Goal: Task Accomplishment & Management: Manage account settings

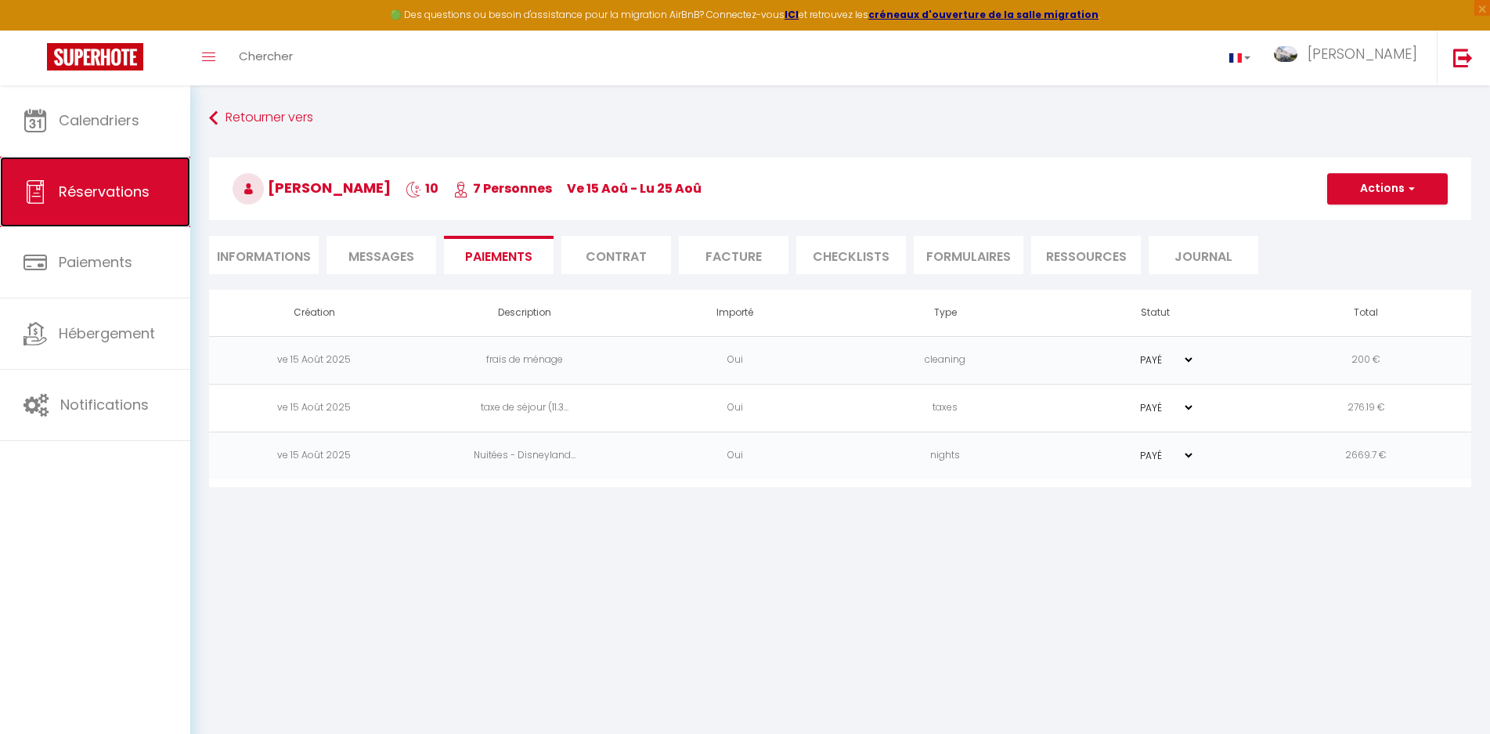
click at [78, 184] on span "Réservations" at bounding box center [104, 192] width 91 height 20
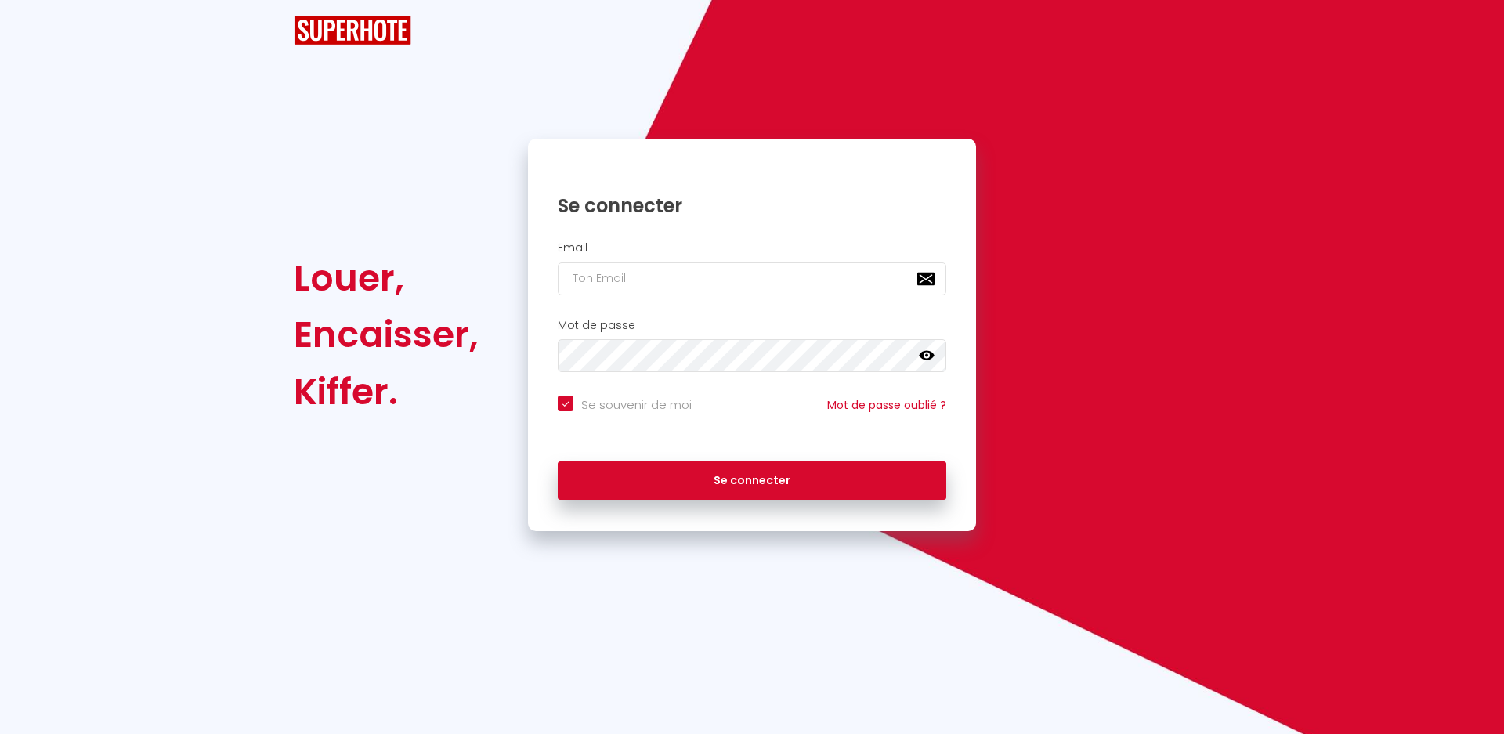
checkbox input "true"
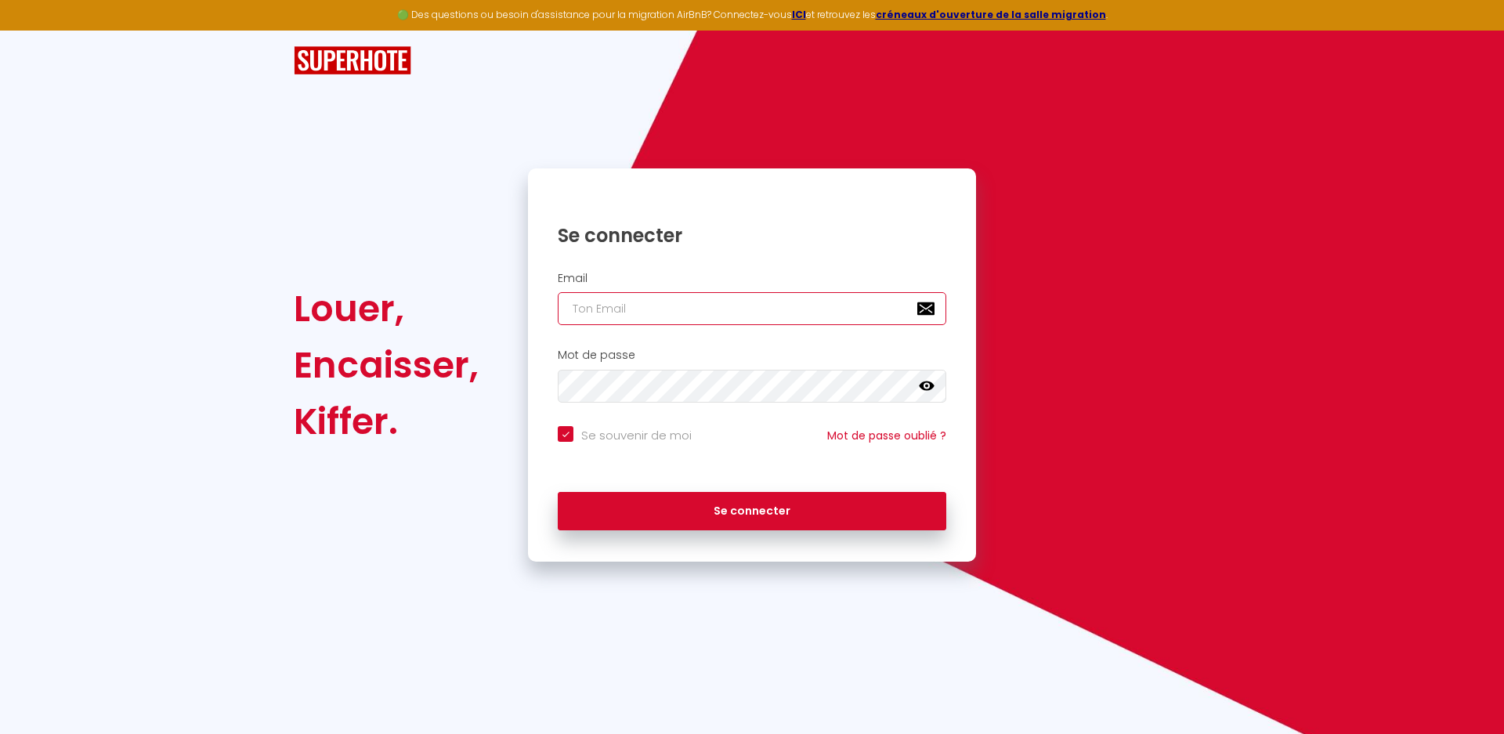
click at [591, 307] on input "email" at bounding box center [752, 308] width 388 height 33
type input "N"
checkbox input "true"
type input "Ne"
checkbox input "true"
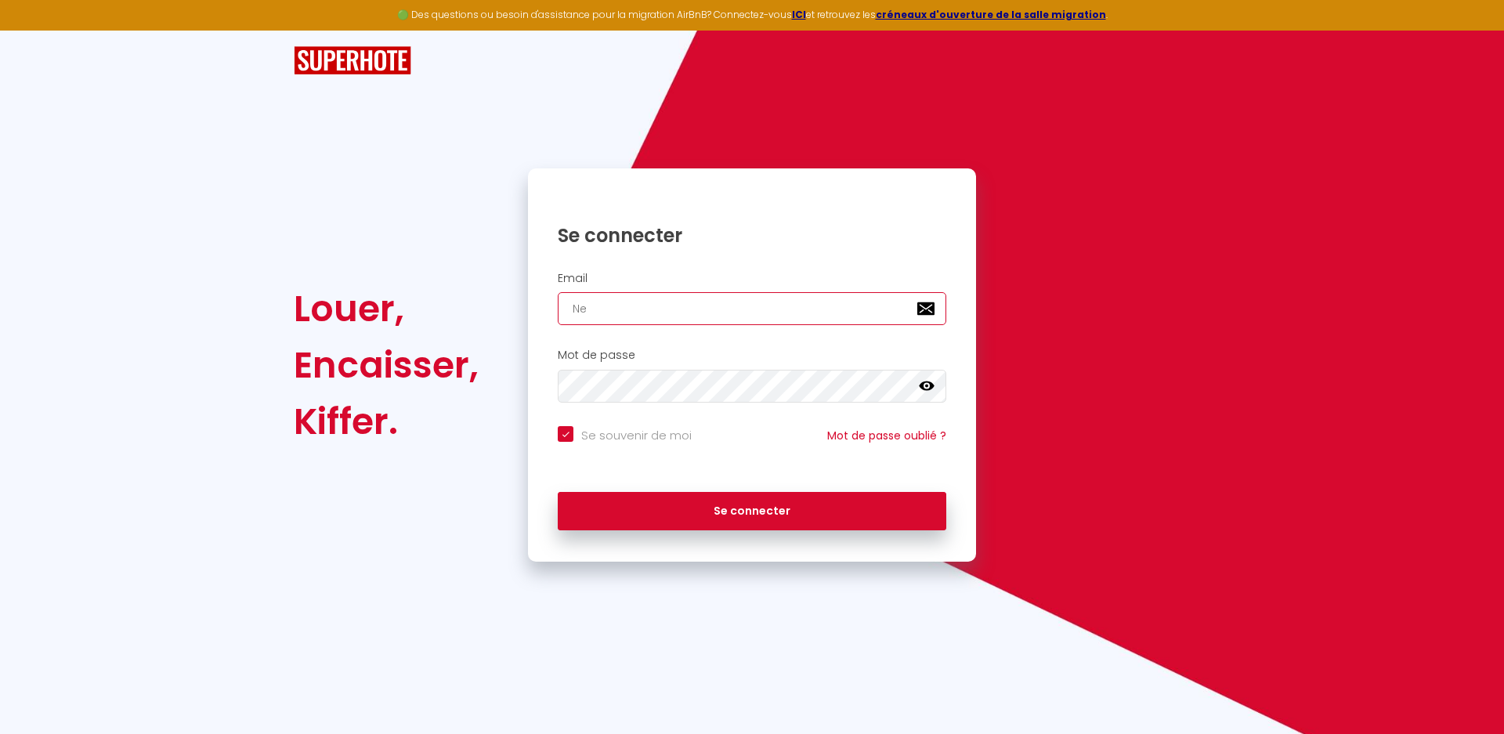
type input "Nev"
checkbox input "true"
type input "Neve"
checkbox input "true"
type input "Never"
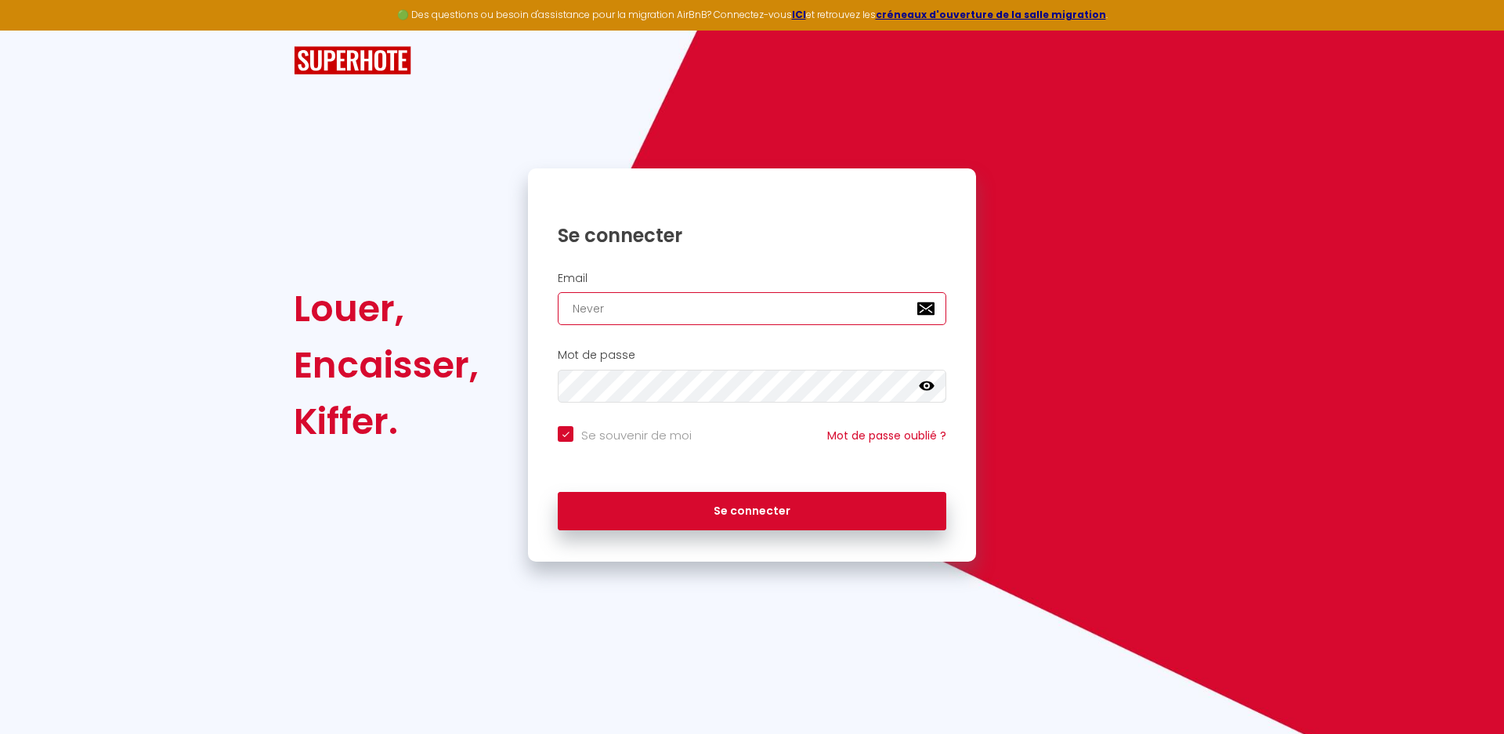
checkbox input "true"
type input "Neverg"
checkbox input "true"
type input "Nevergr"
checkbox input "true"
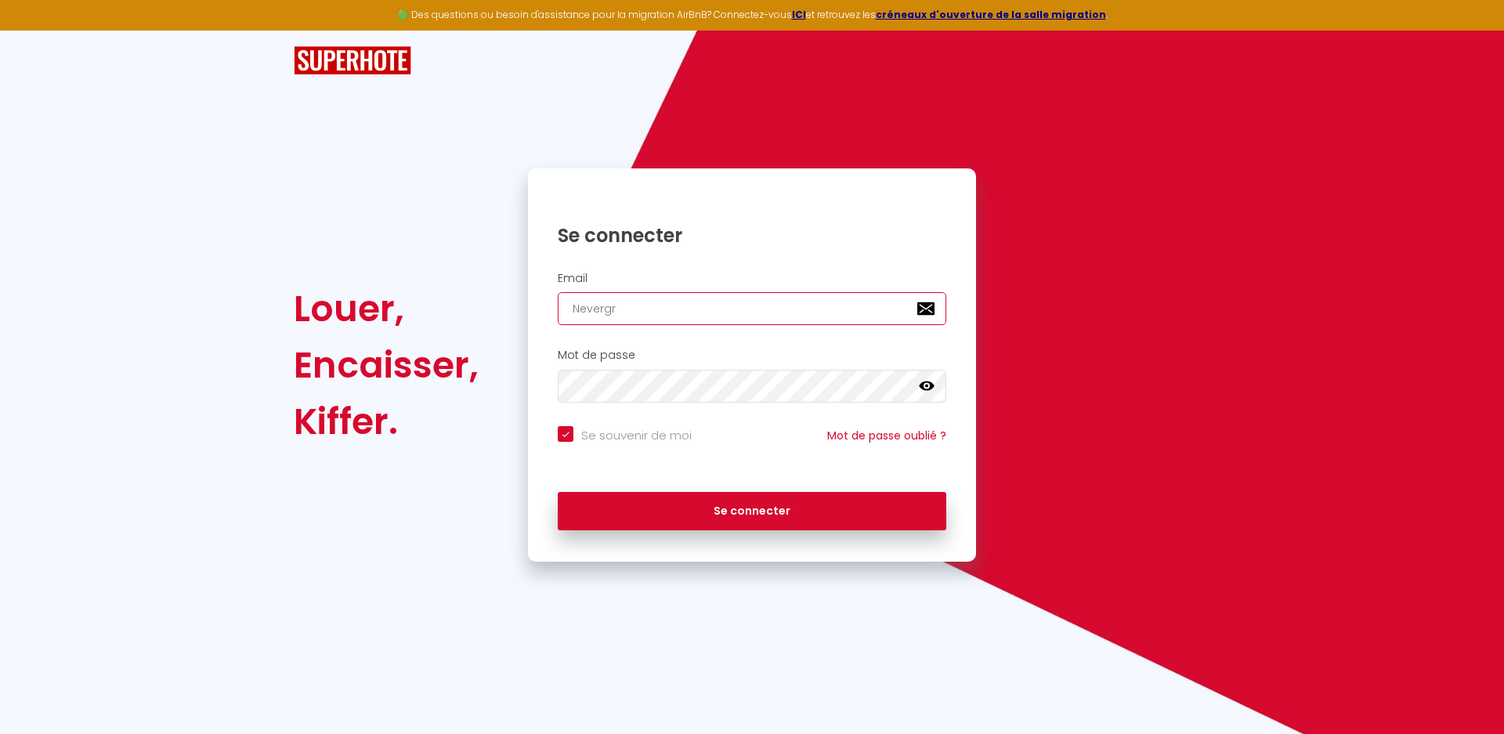
type input "Nevergro"
checkbox input "true"
type input "Nevergrow"
checkbox input "true"
type input "Nevergrowu"
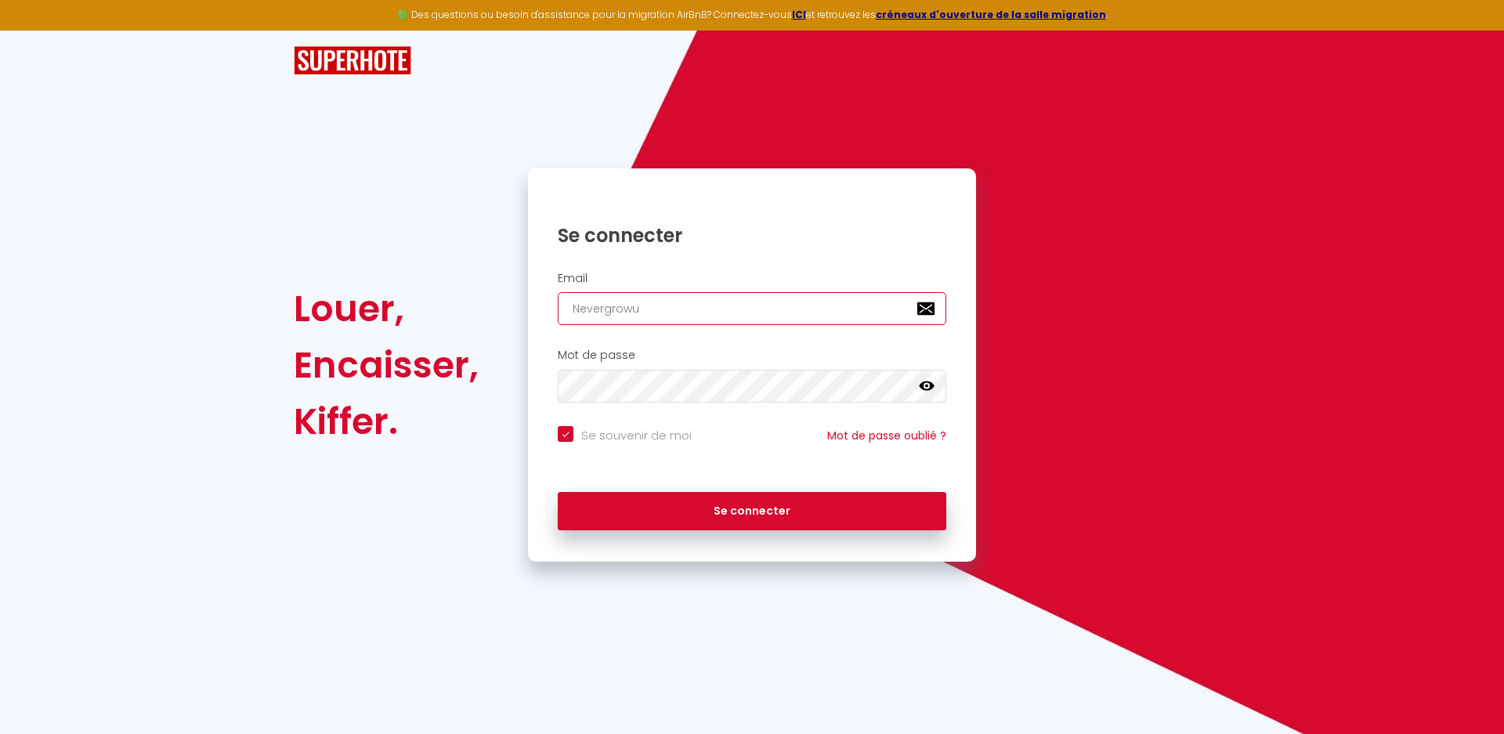
checkbox input "true"
type input "Nevergrowup"
checkbox input "true"
type input "Nevergrowup7"
checkbox input "true"
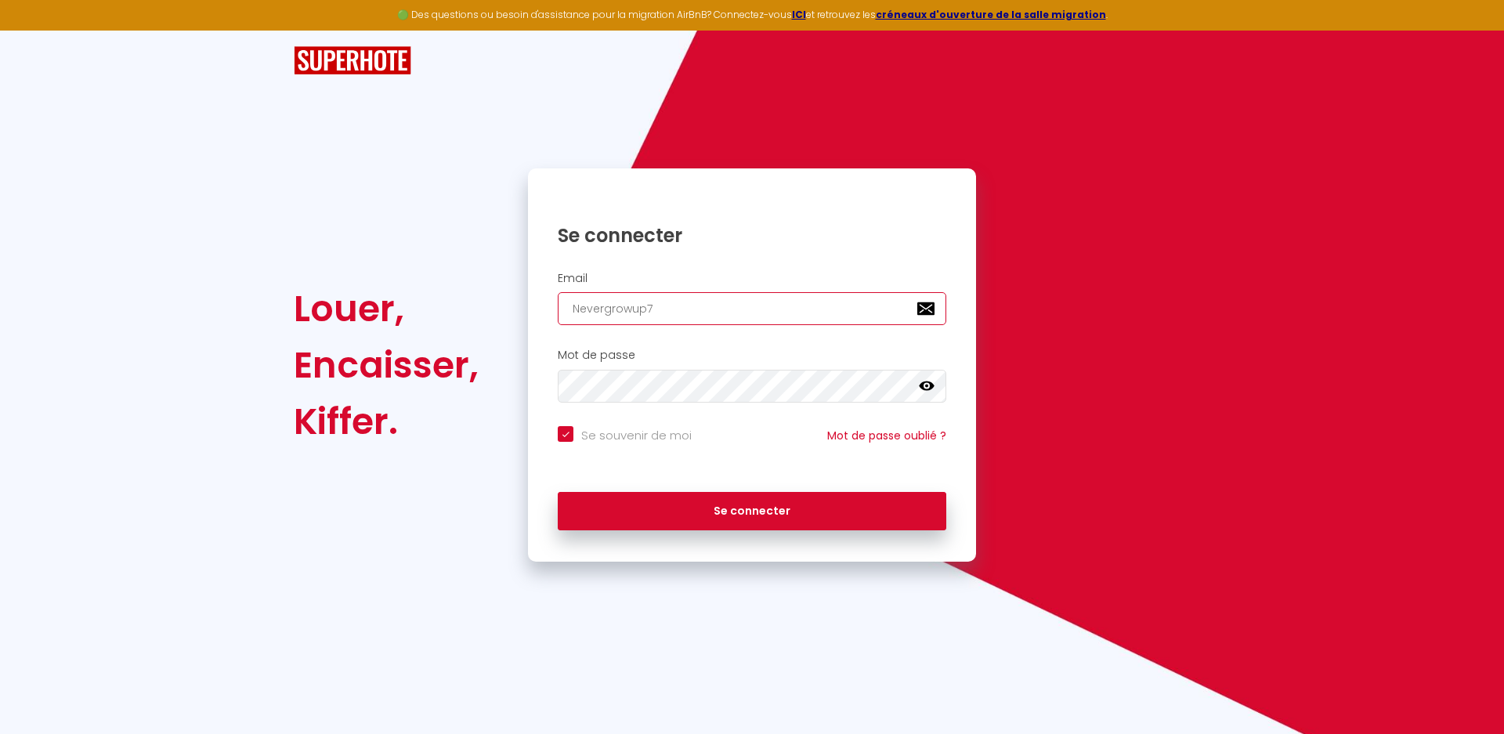
type input "Nevergrowup77"
checkbox input "true"
type input "Nevergrowup772"
checkbox input "true"
type input "Nevergrowup772@"
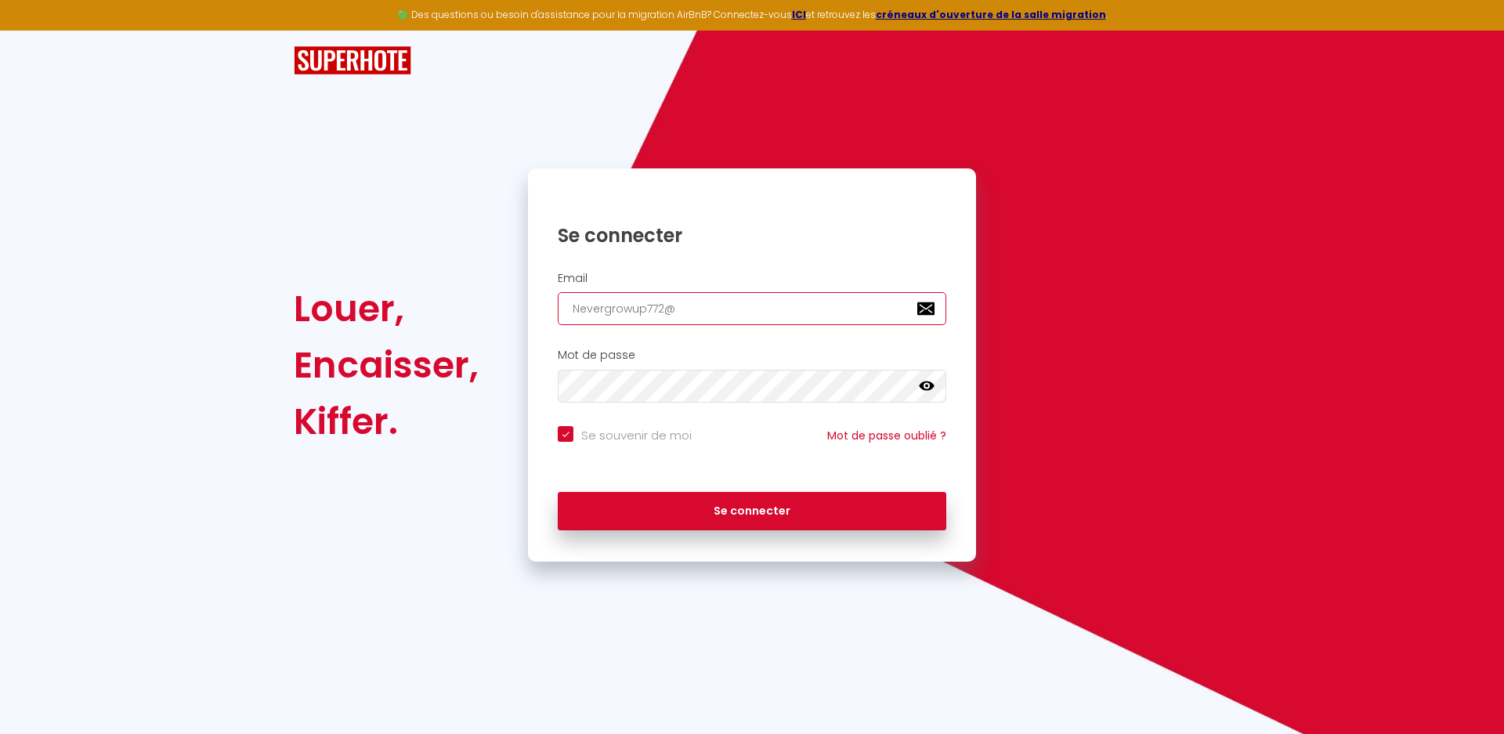
checkbox input "true"
type input "Nevergrowup772@g"
checkbox input "true"
type input "Nevergrowup772@gm"
checkbox input "true"
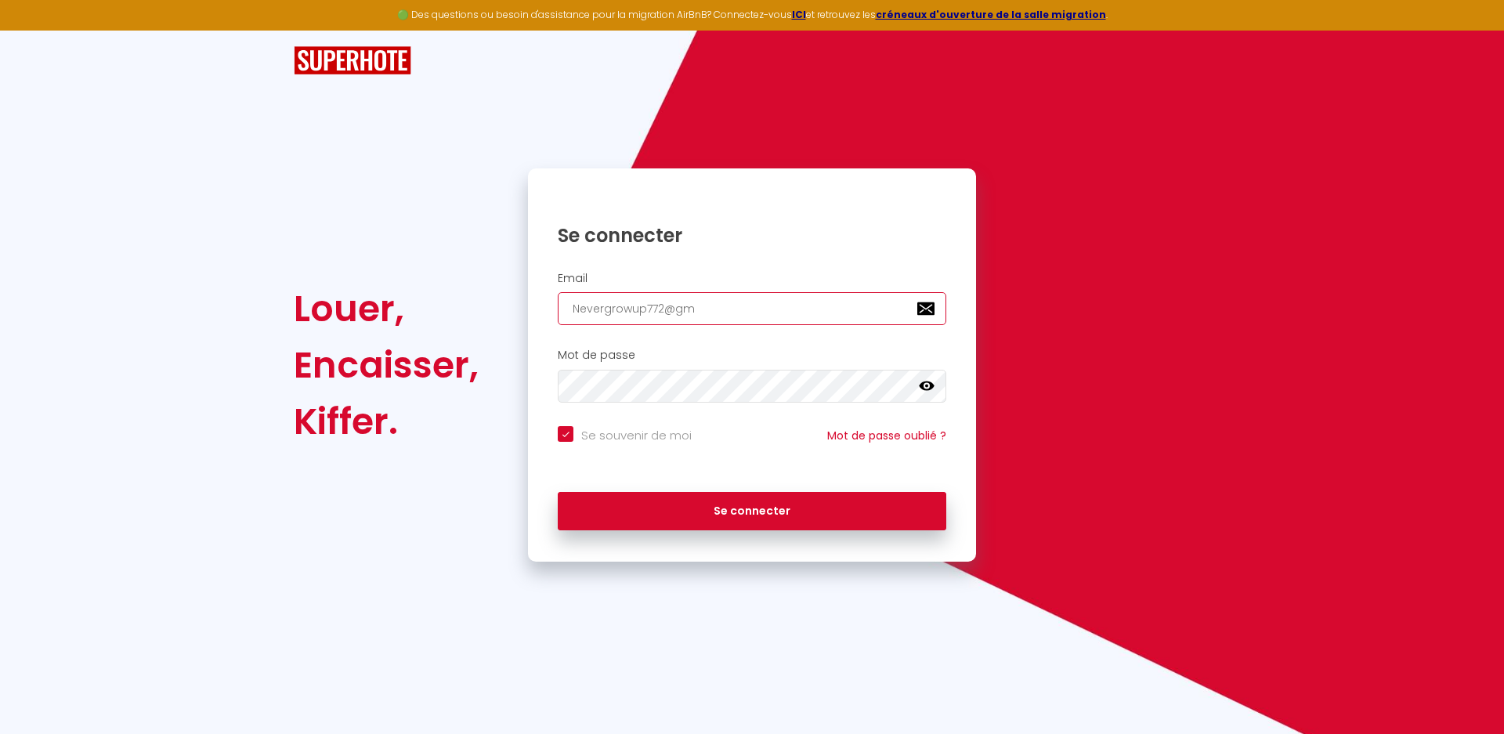
type input "Nevergrowup772@gma"
checkbox input "true"
type input "Nevergrowup772@gmai"
checkbox input "true"
type input "[EMAIL_ADDRESS]"
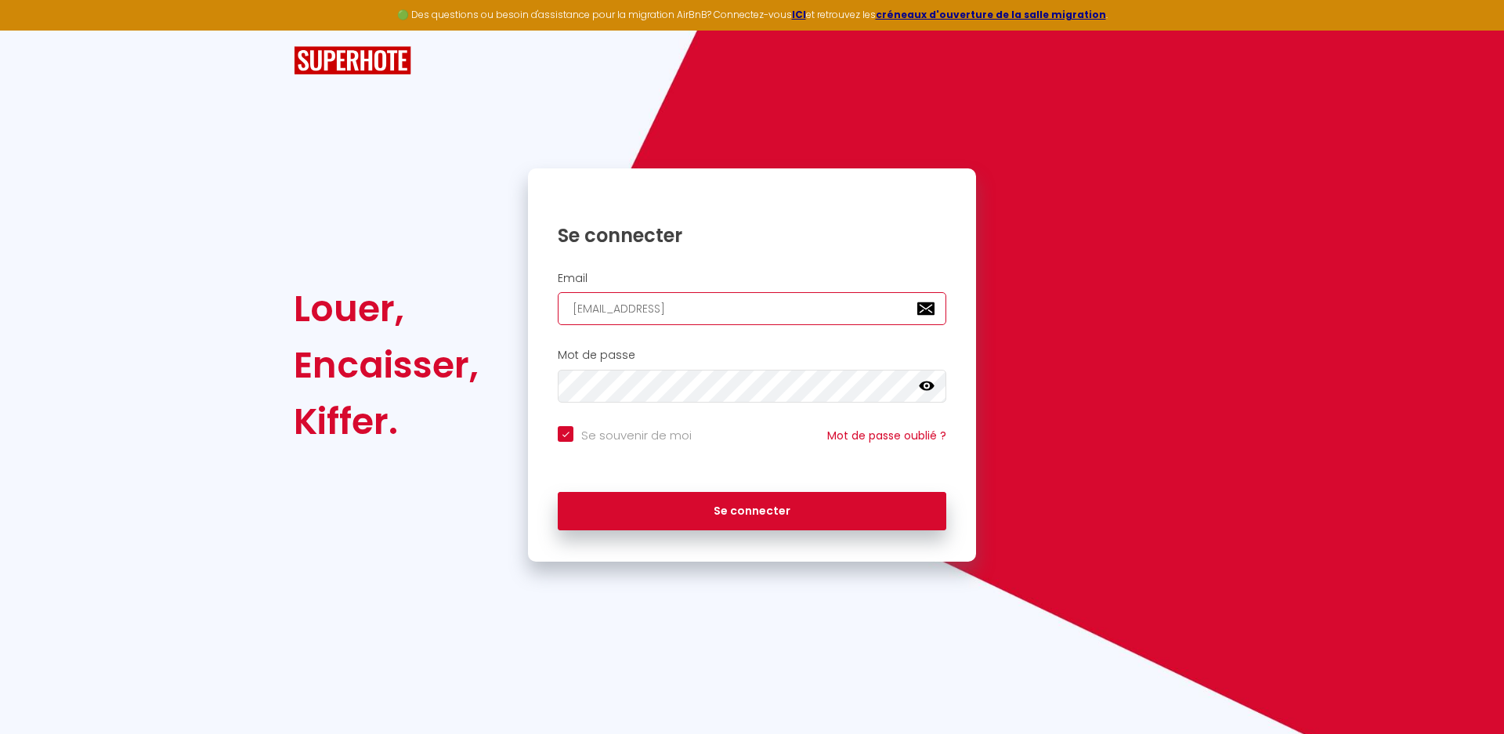
checkbox input "true"
type input "[EMAIL_ADDRESS]."
checkbox input "true"
type input "Nevergrowup772@gmail.c"
checkbox input "true"
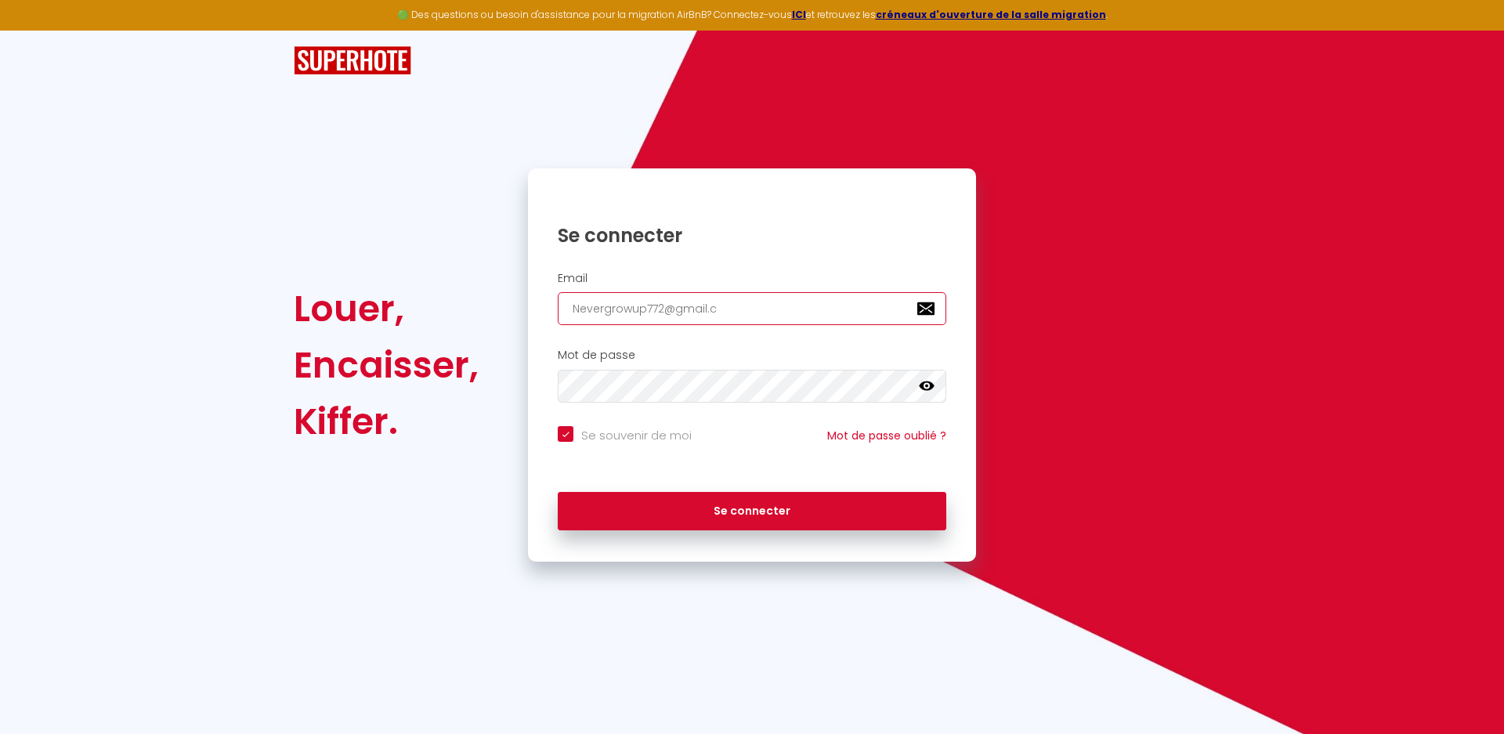
type input "[EMAIL_ADDRESS][DOMAIN_NAME]"
checkbox input "true"
type input "[EMAIL_ADDRESS][DOMAIN_NAME]"
checkbox input "true"
type input "[EMAIL_ADDRESS][DOMAIN_NAME]"
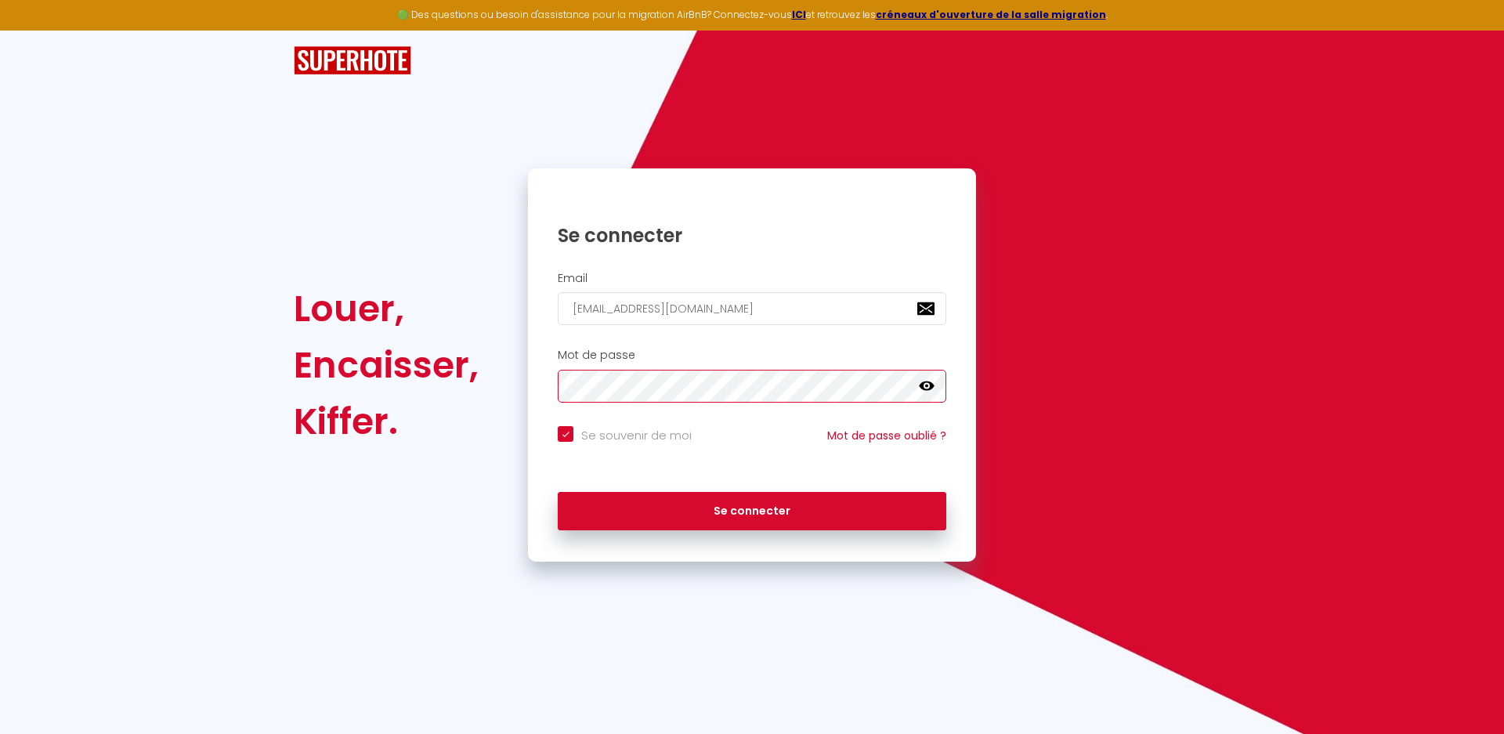
click at [558, 492] on button "Se connecter" at bounding box center [752, 511] width 388 height 39
checkbox input "true"
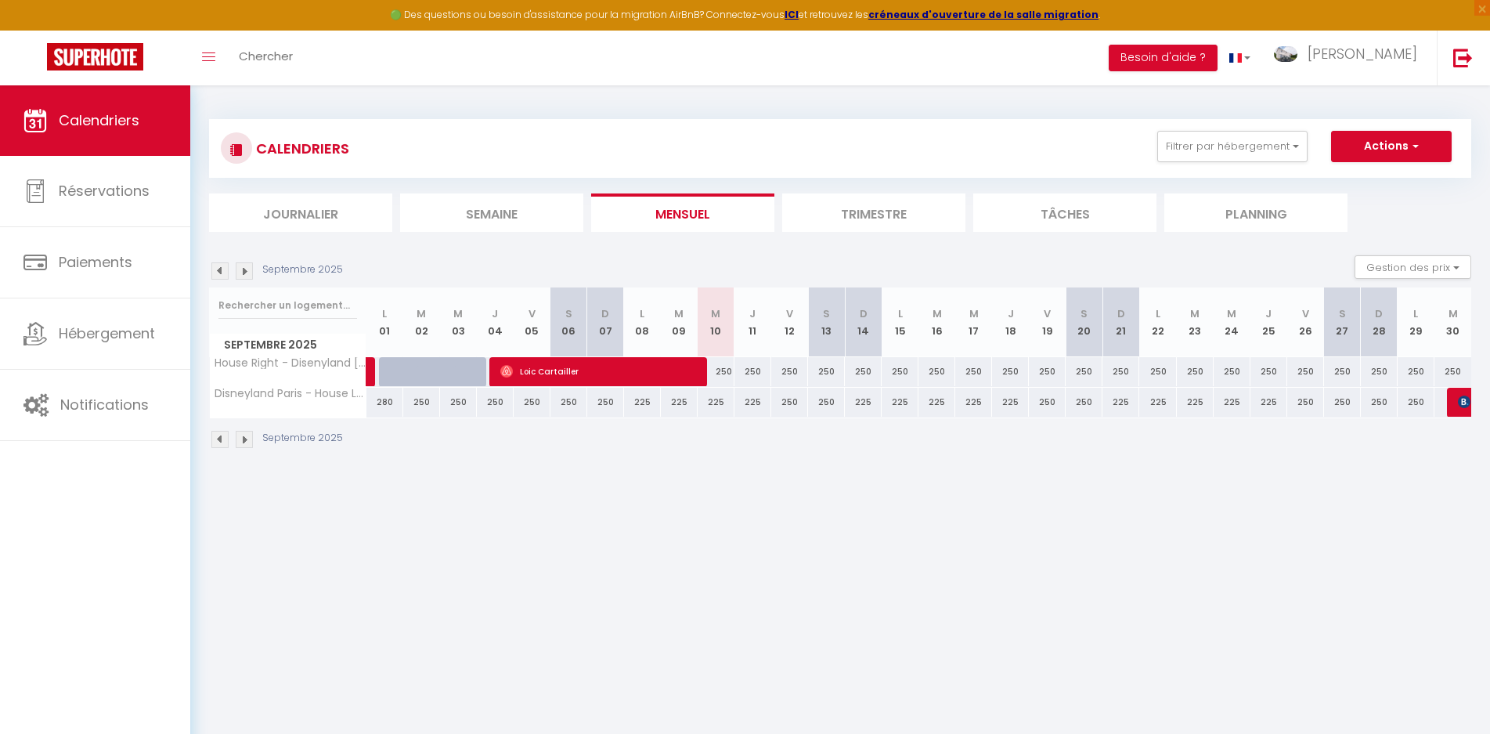
click at [245, 272] on img at bounding box center [244, 270] width 17 height 17
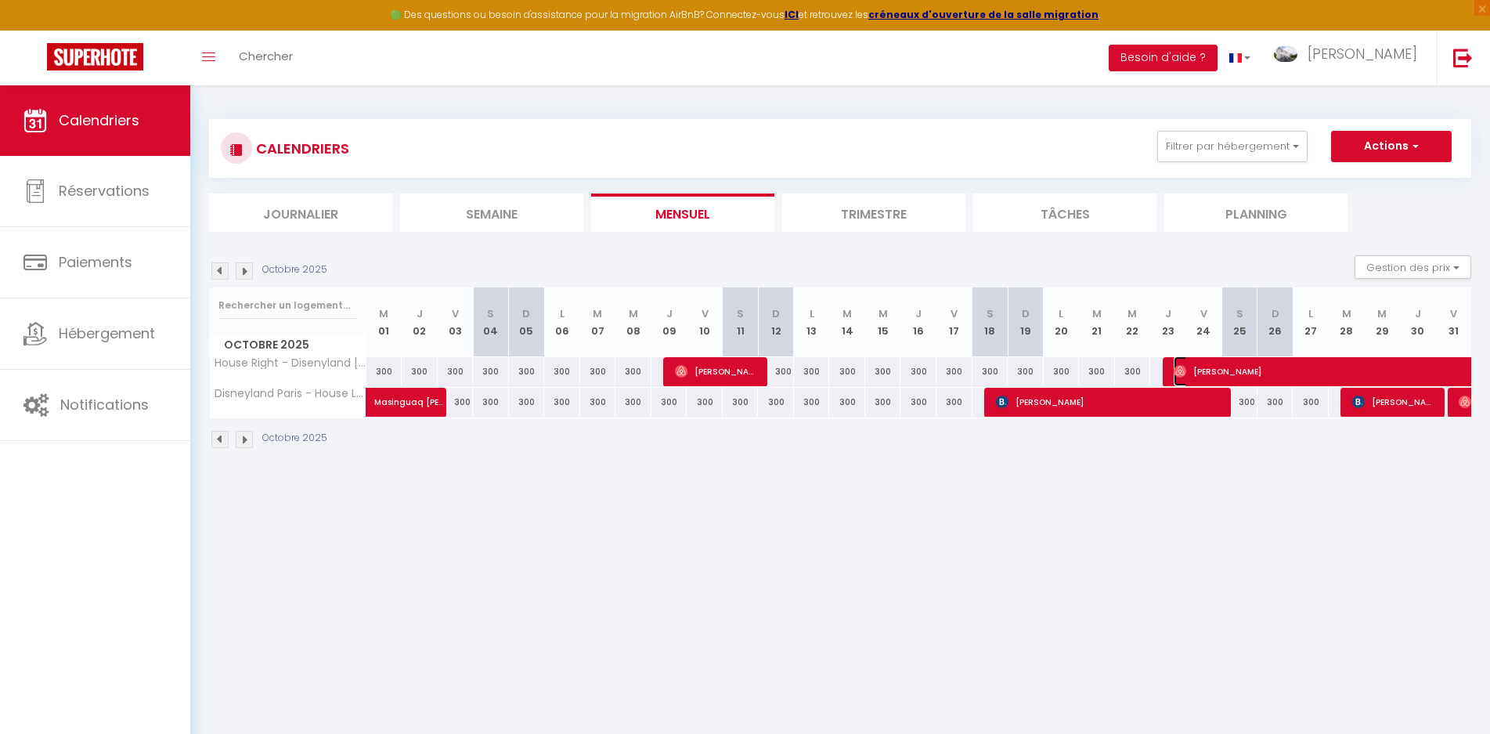
click at [1257, 368] on span "[PERSON_NAME]" at bounding box center [1354, 371] width 360 height 30
select select "OK"
select select "0"
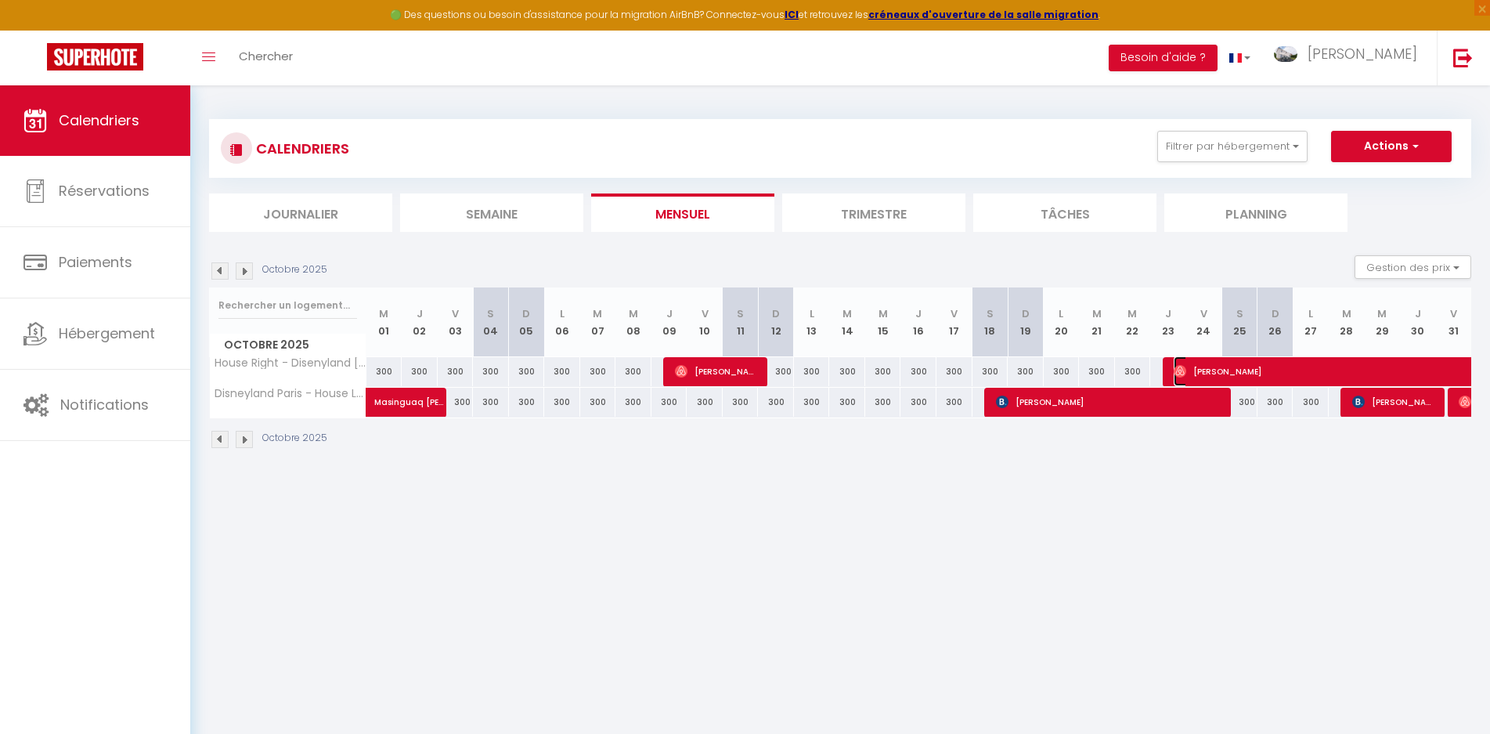
select select "1"
select select
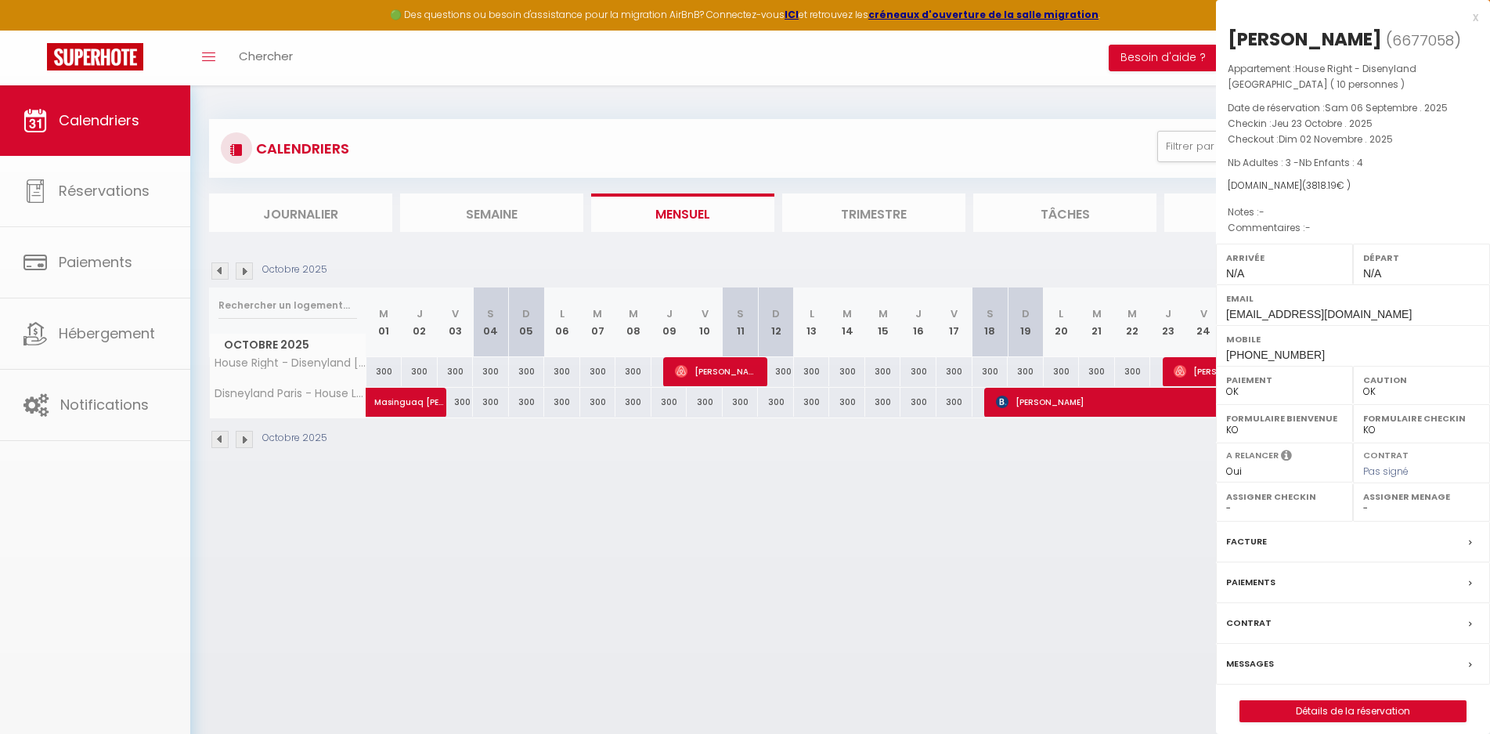
click at [1257, 368] on div "Paiement OK KO" at bounding box center [1284, 385] width 137 height 38
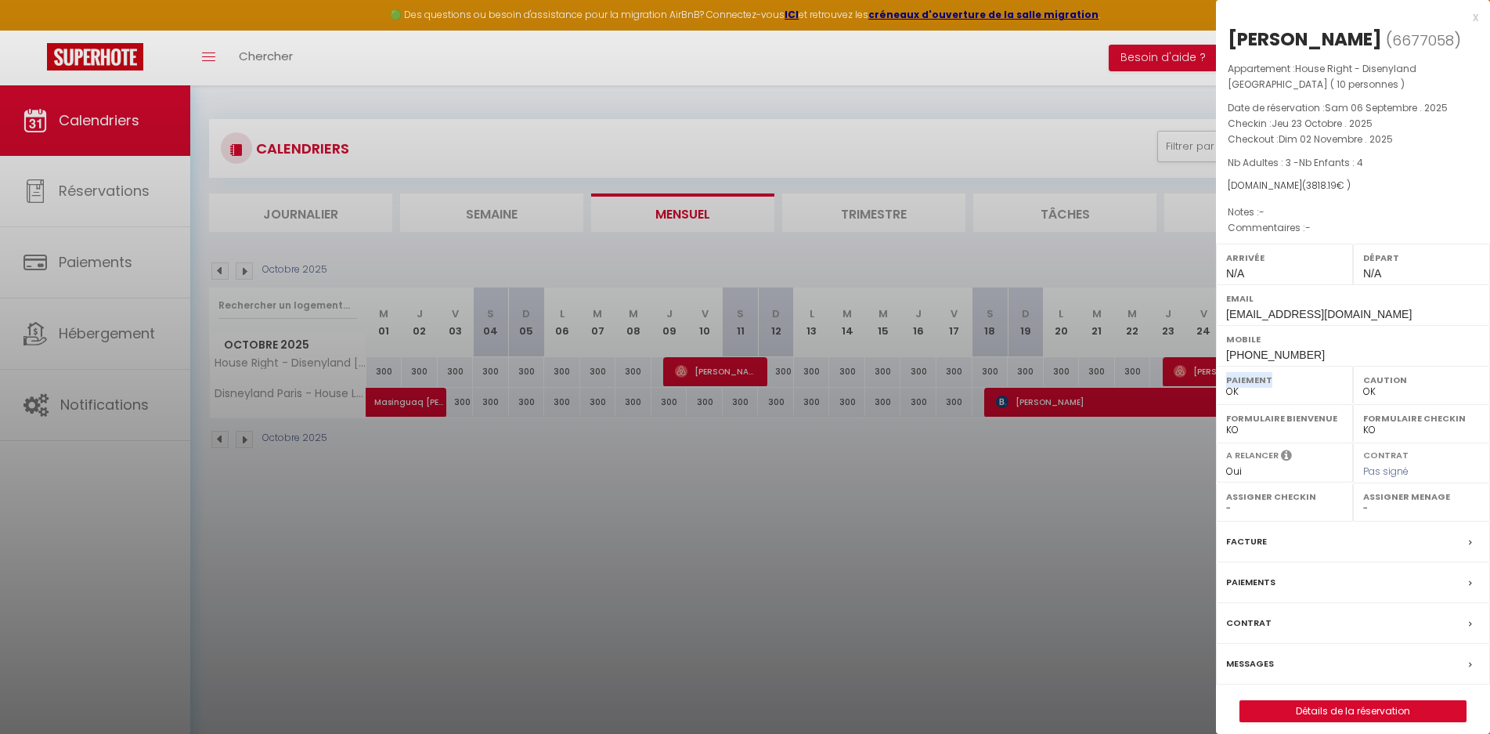
click at [1261, 662] on label "Messages" at bounding box center [1251, 664] width 48 height 16
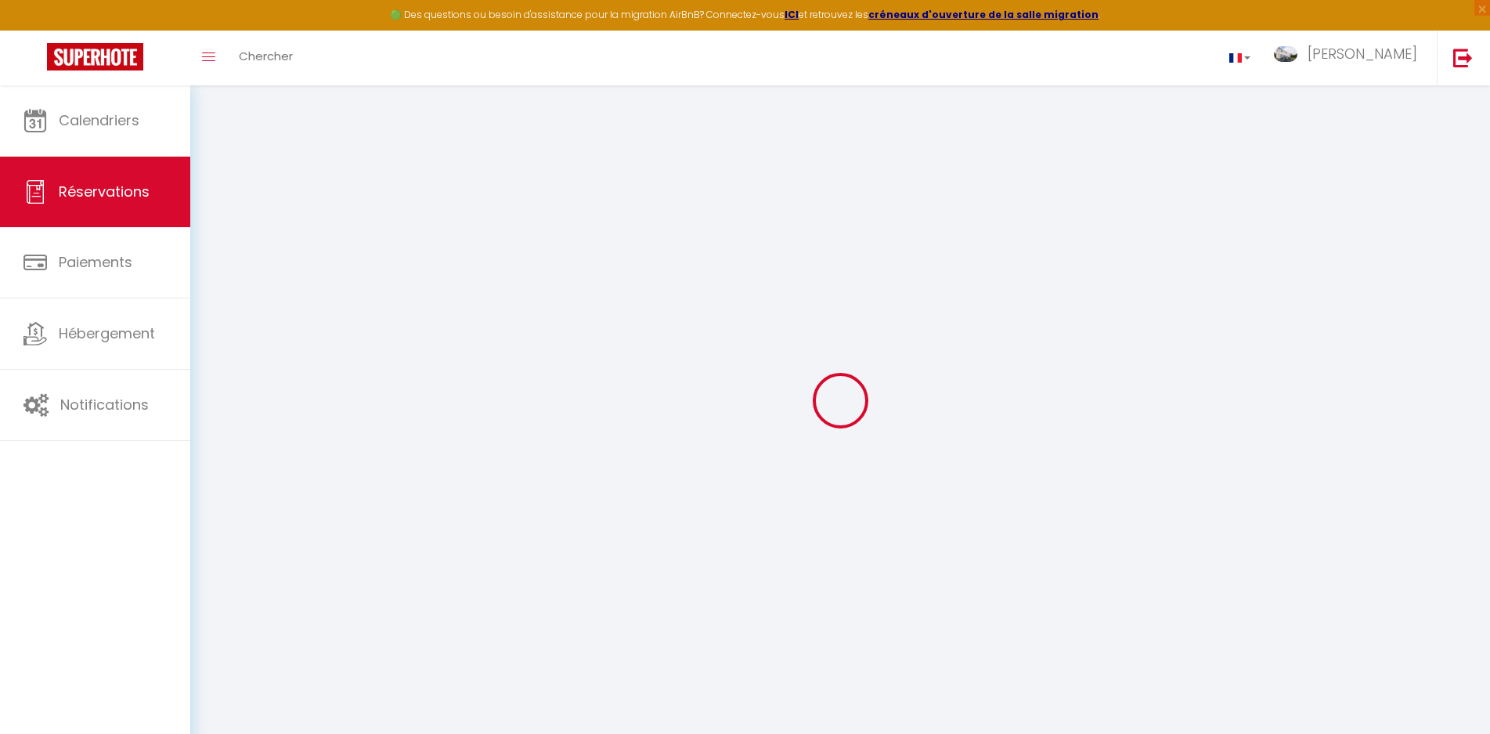
select select
checkbox input "false"
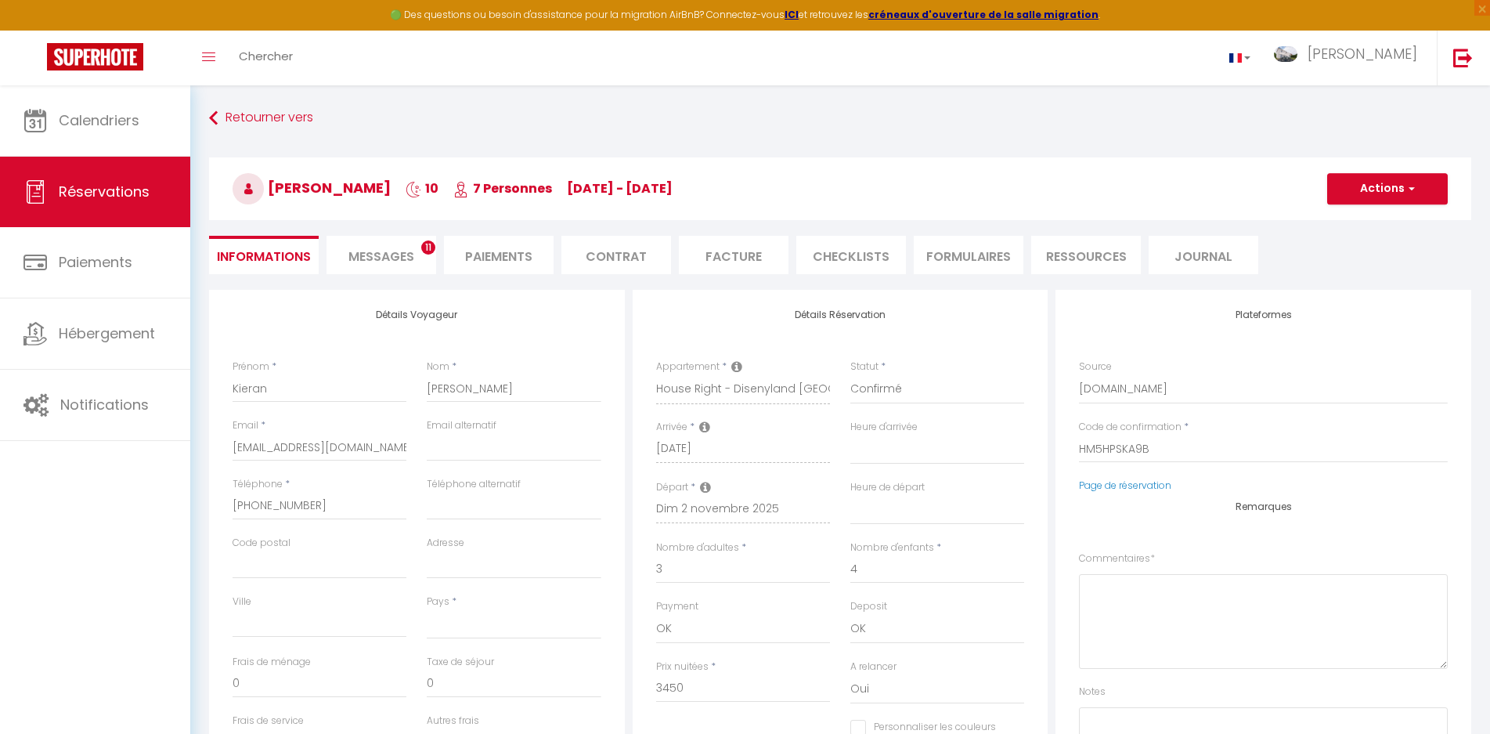
select select
checkbox input "false"
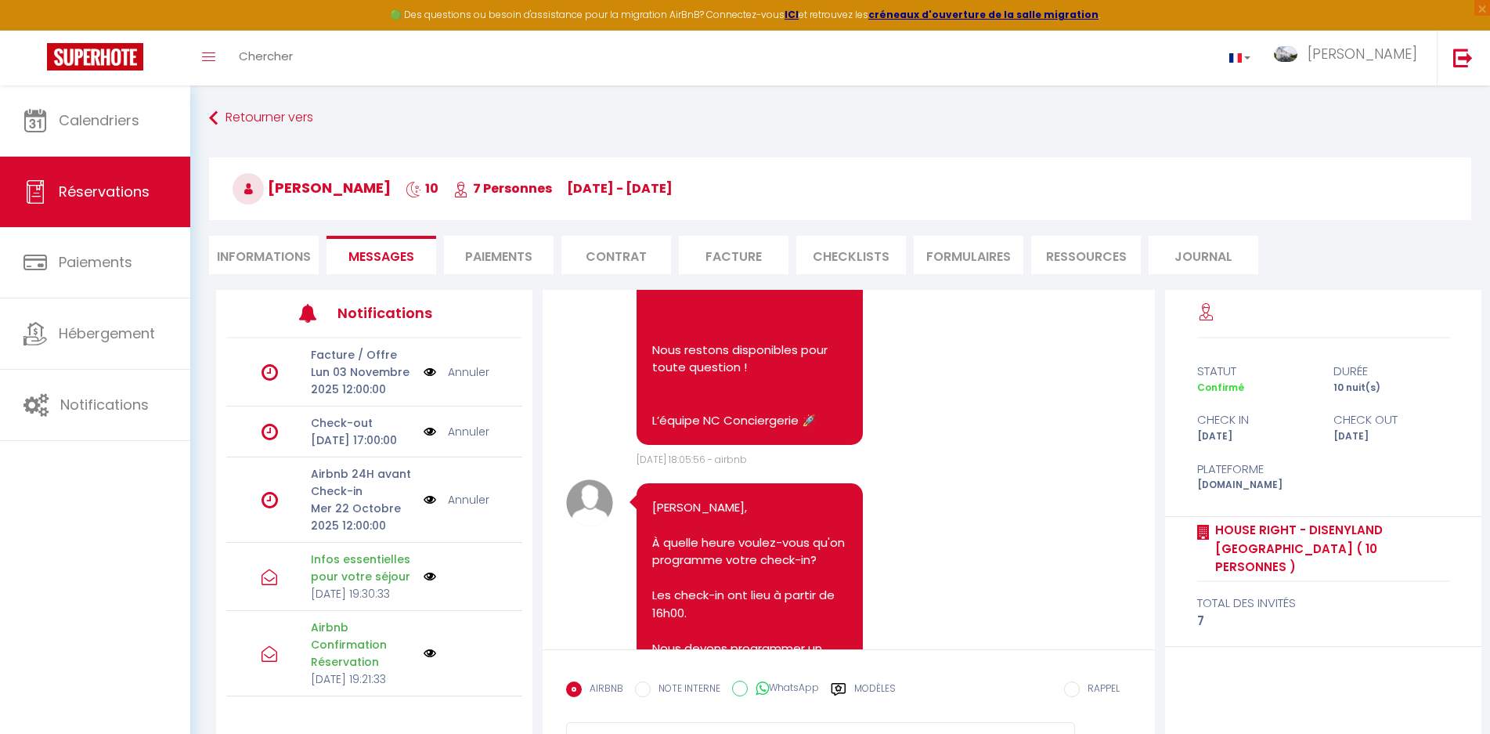
scroll to position [5493, 0]
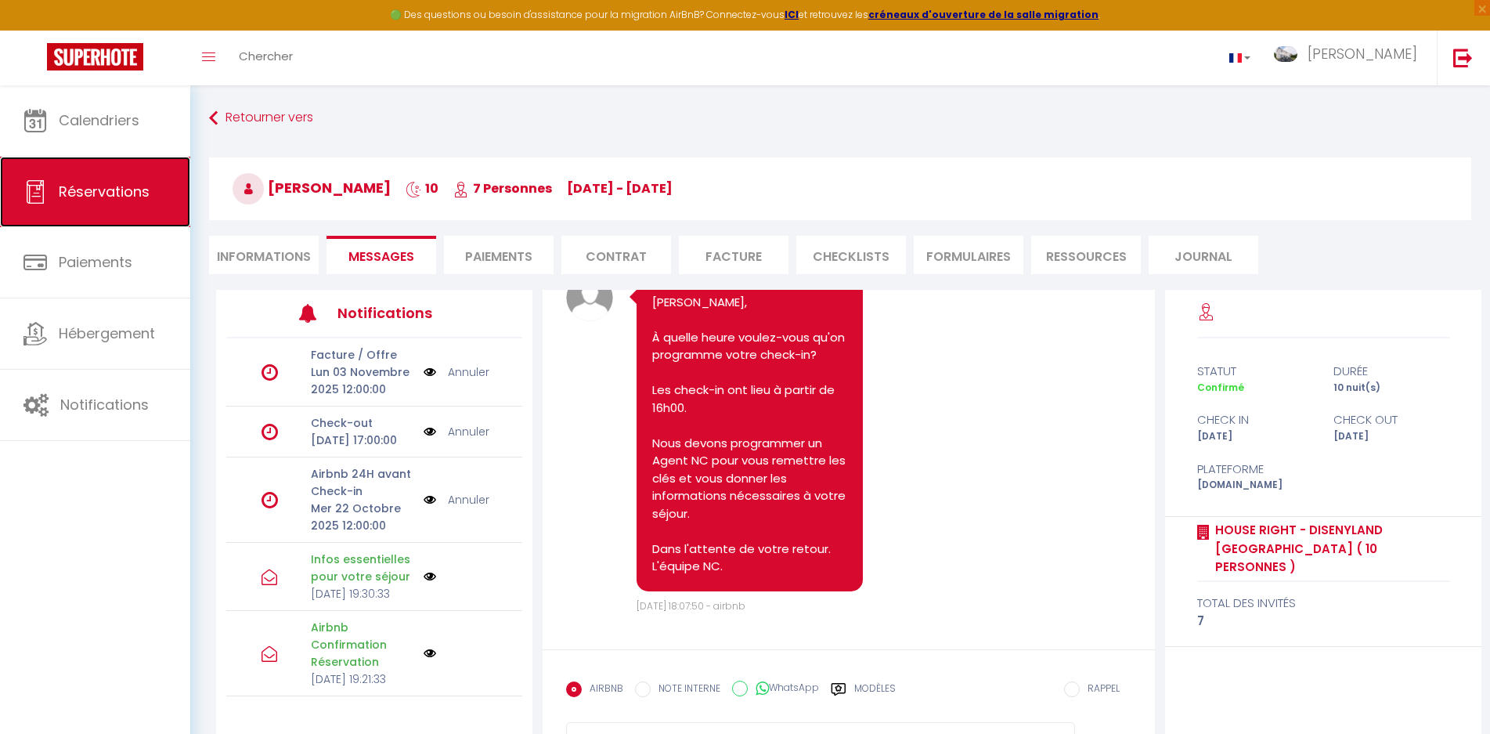
click at [109, 194] on span "Réservations" at bounding box center [104, 192] width 91 height 20
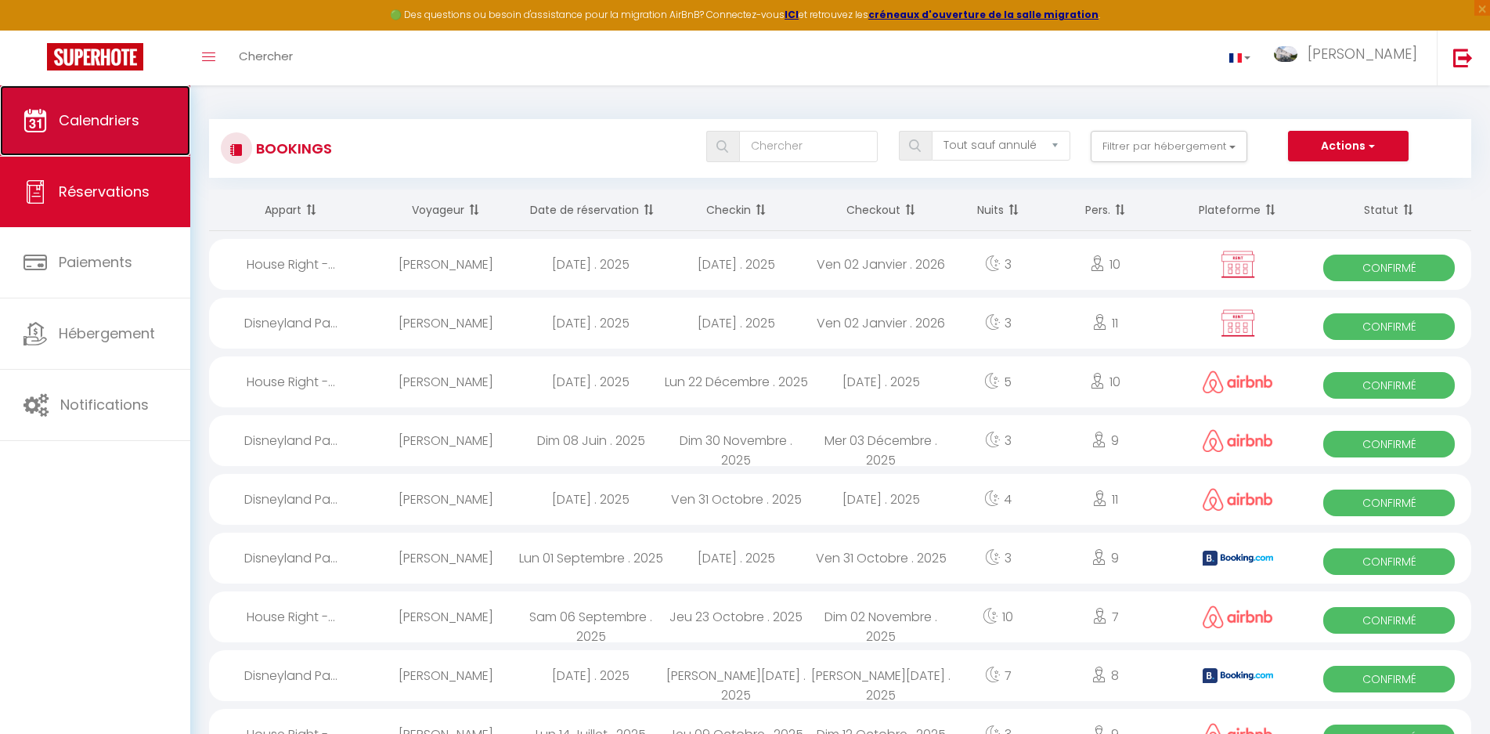
click at [122, 120] on span "Calendriers" at bounding box center [99, 120] width 81 height 20
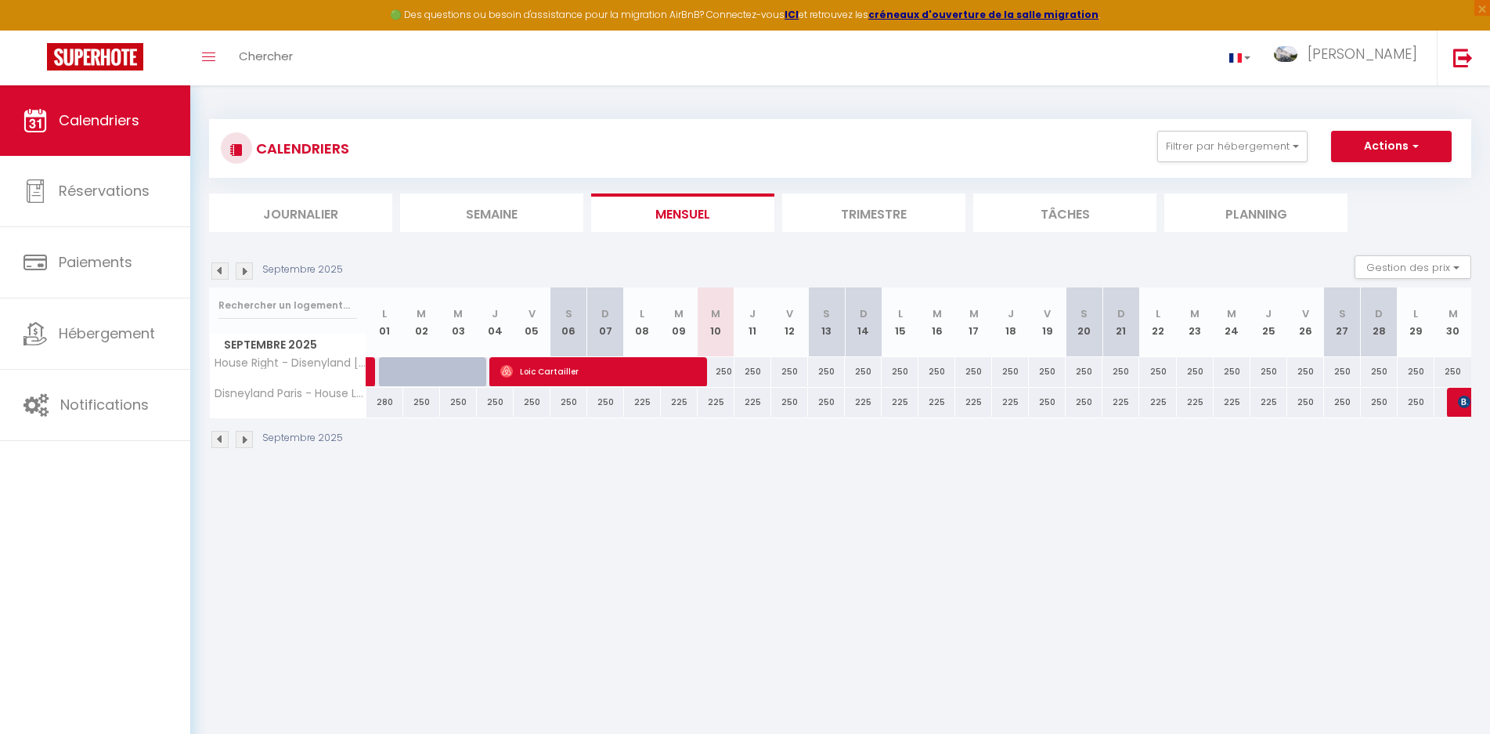
click at [216, 270] on img at bounding box center [219, 270] width 17 height 17
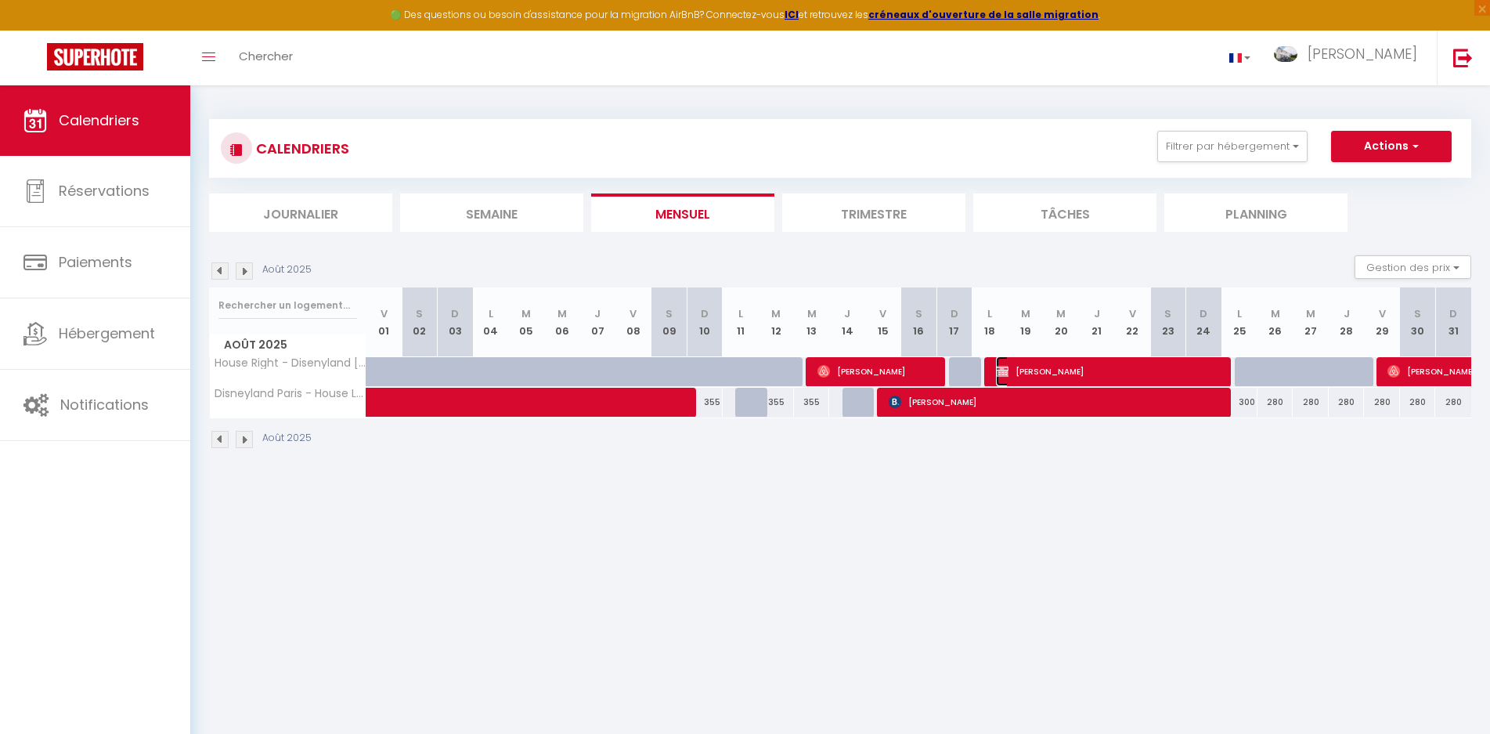
click at [1152, 370] on span "[PERSON_NAME]" at bounding box center [1110, 371] width 228 height 30
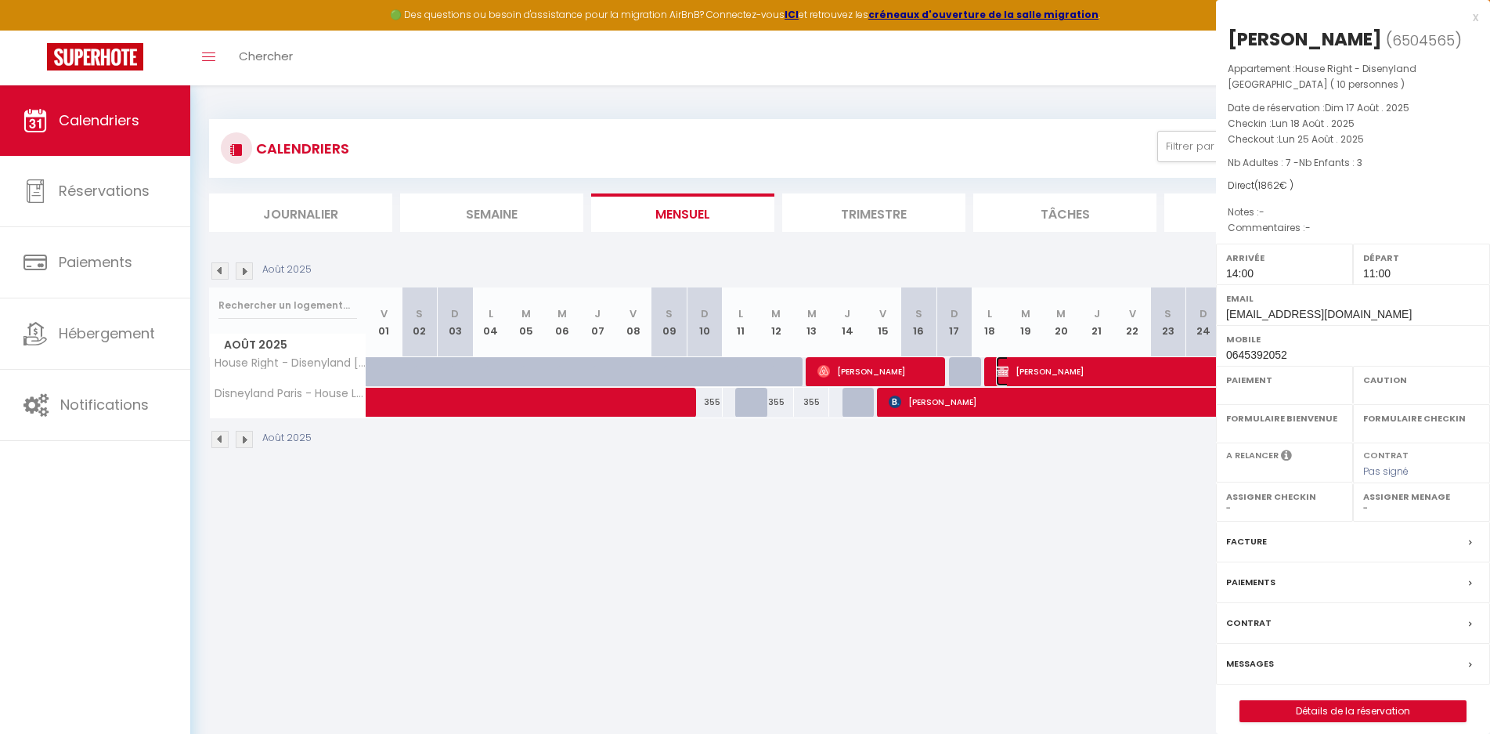
select select "OK"
select select "KO"
select select "0"
select select "1"
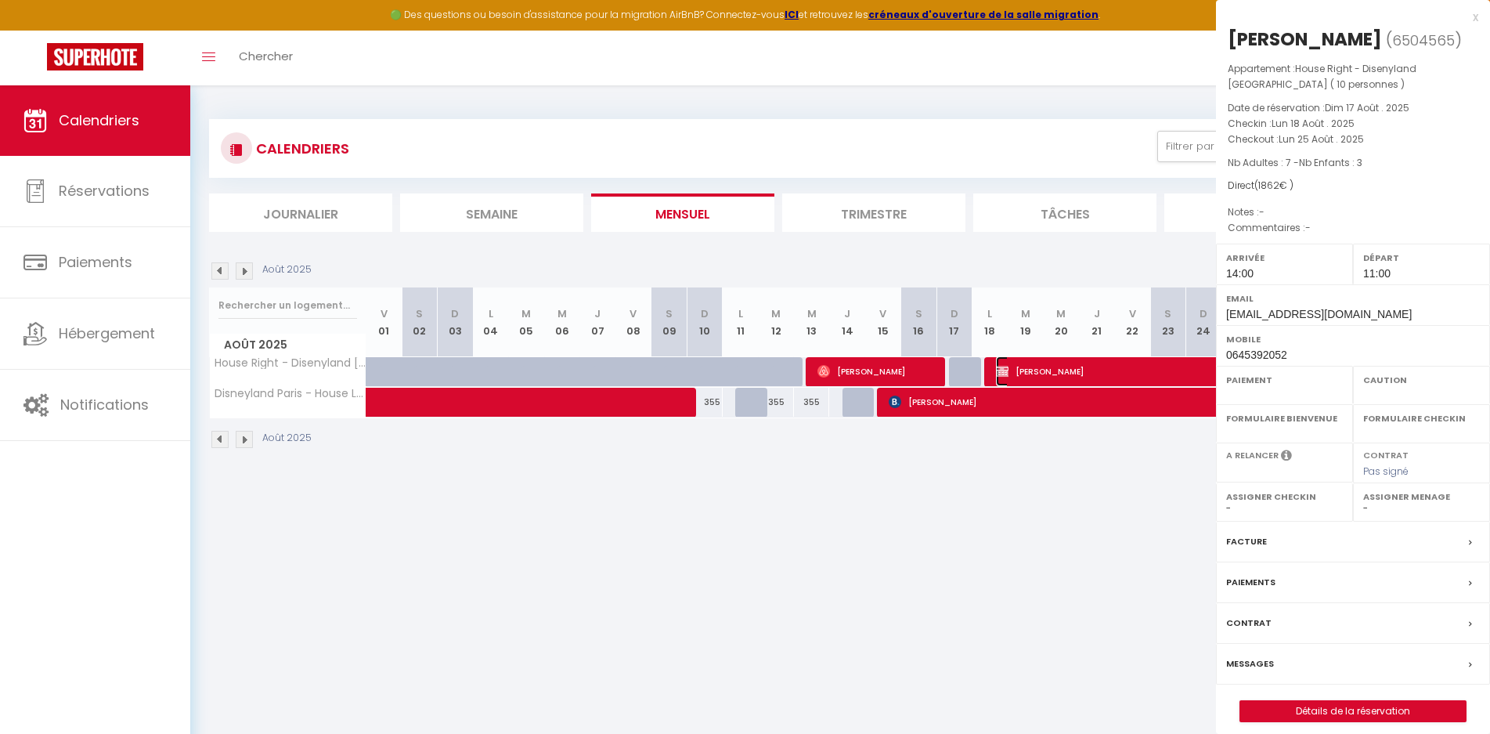
select select
click at [1152, 370] on div at bounding box center [745, 367] width 1490 height 734
select select
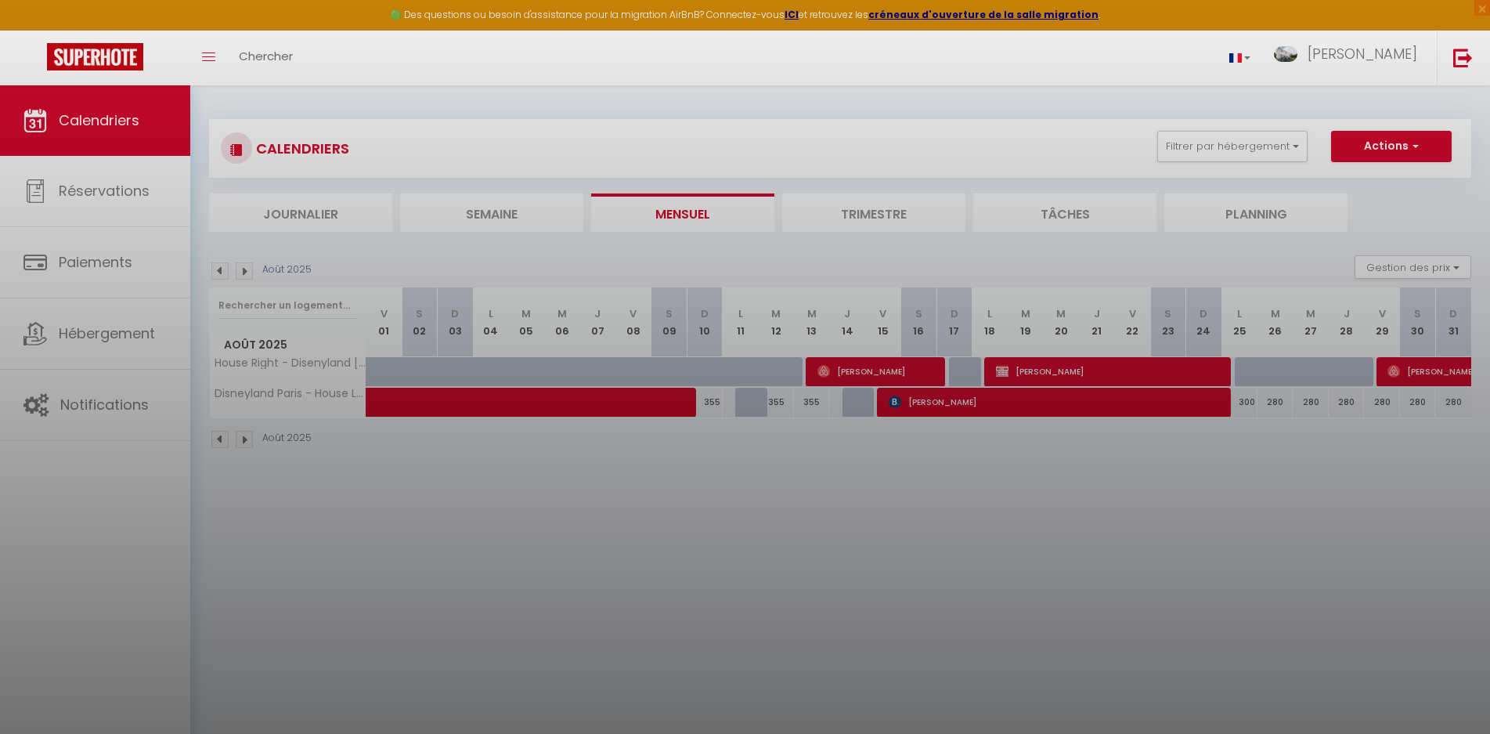
select select "37647"
select select "19390"
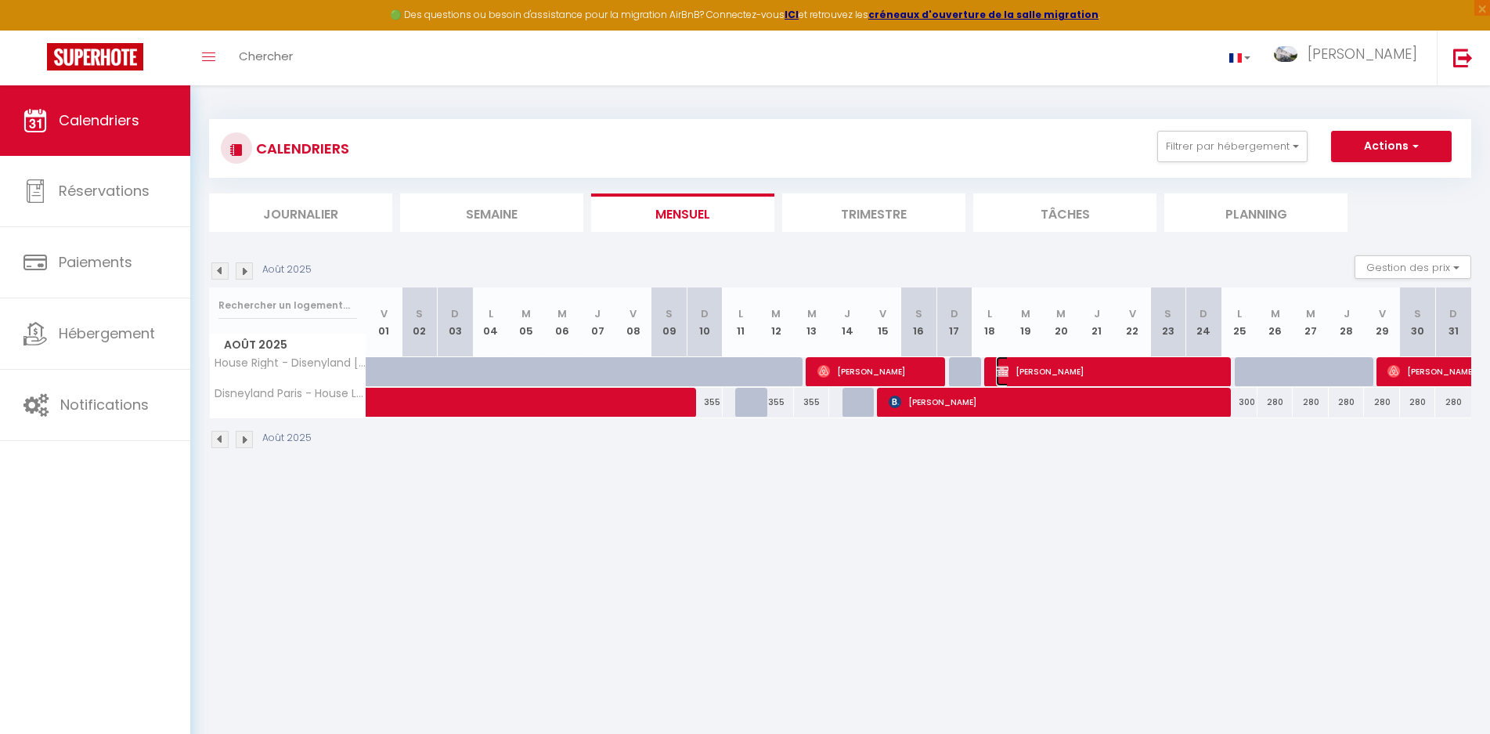
click at [1152, 370] on span "[PERSON_NAME]" at bounding box center [1110, 371] width 228 height 30
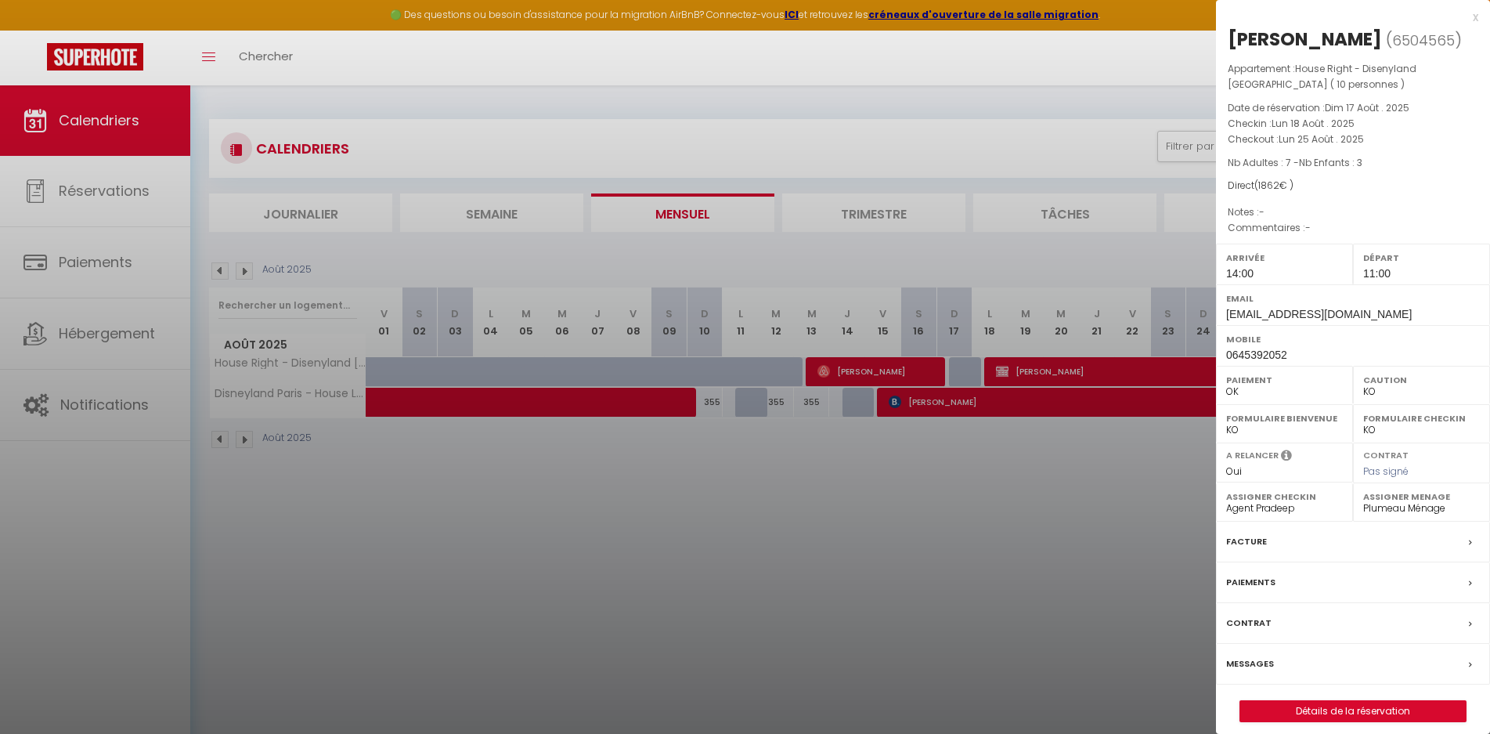
click at [1244, 591] on label "Paiements" at bounding box center [1251, 582] width 49 height 16
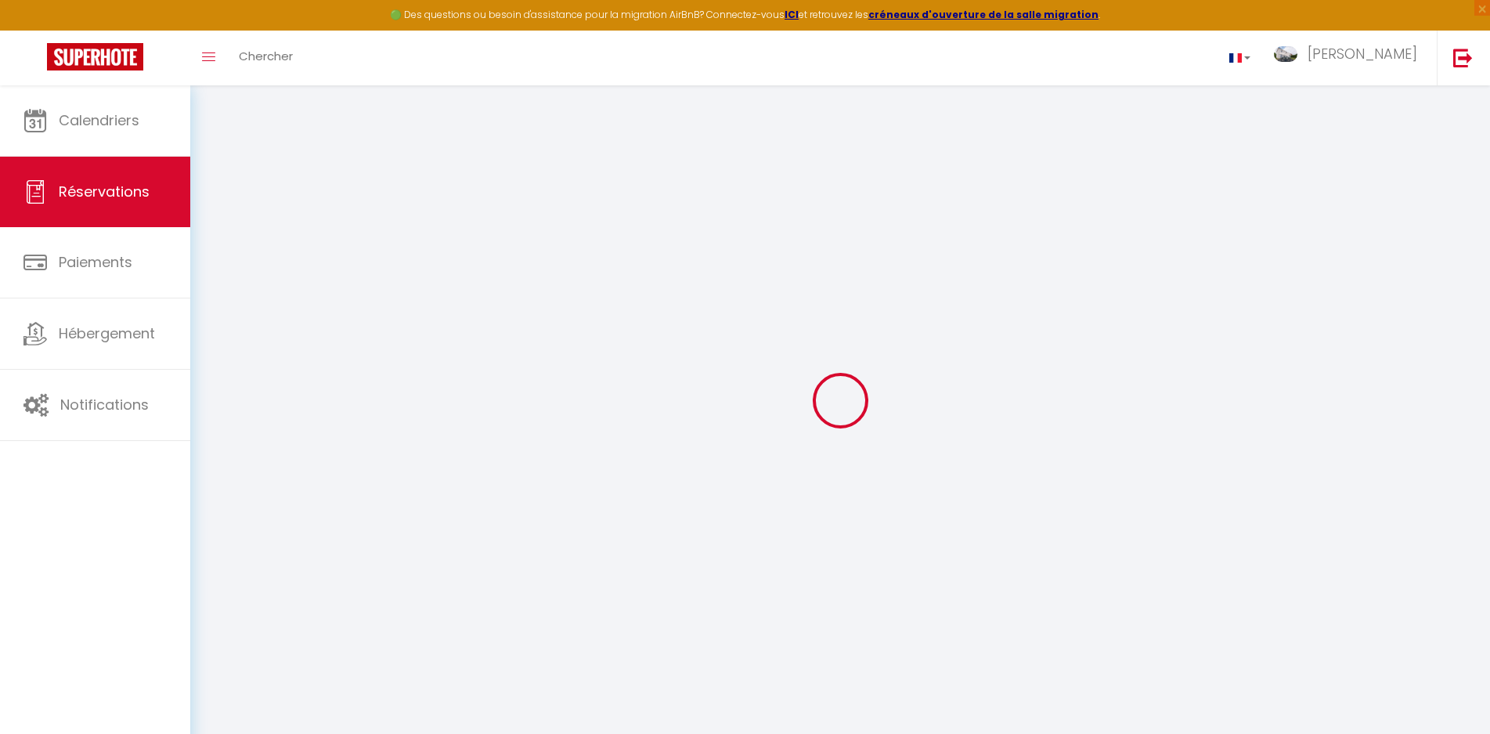
select select "0"
select select
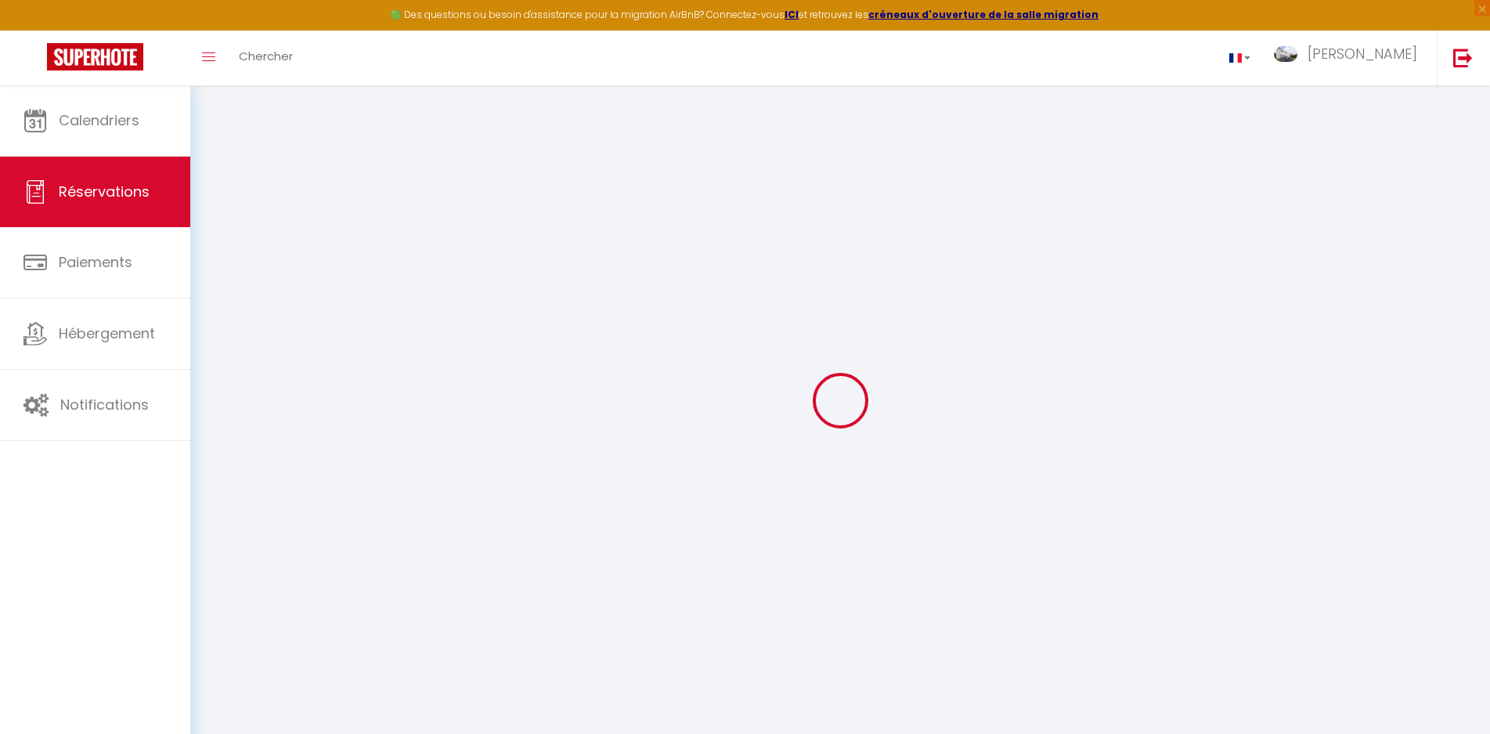
select select
checkbox input "false"
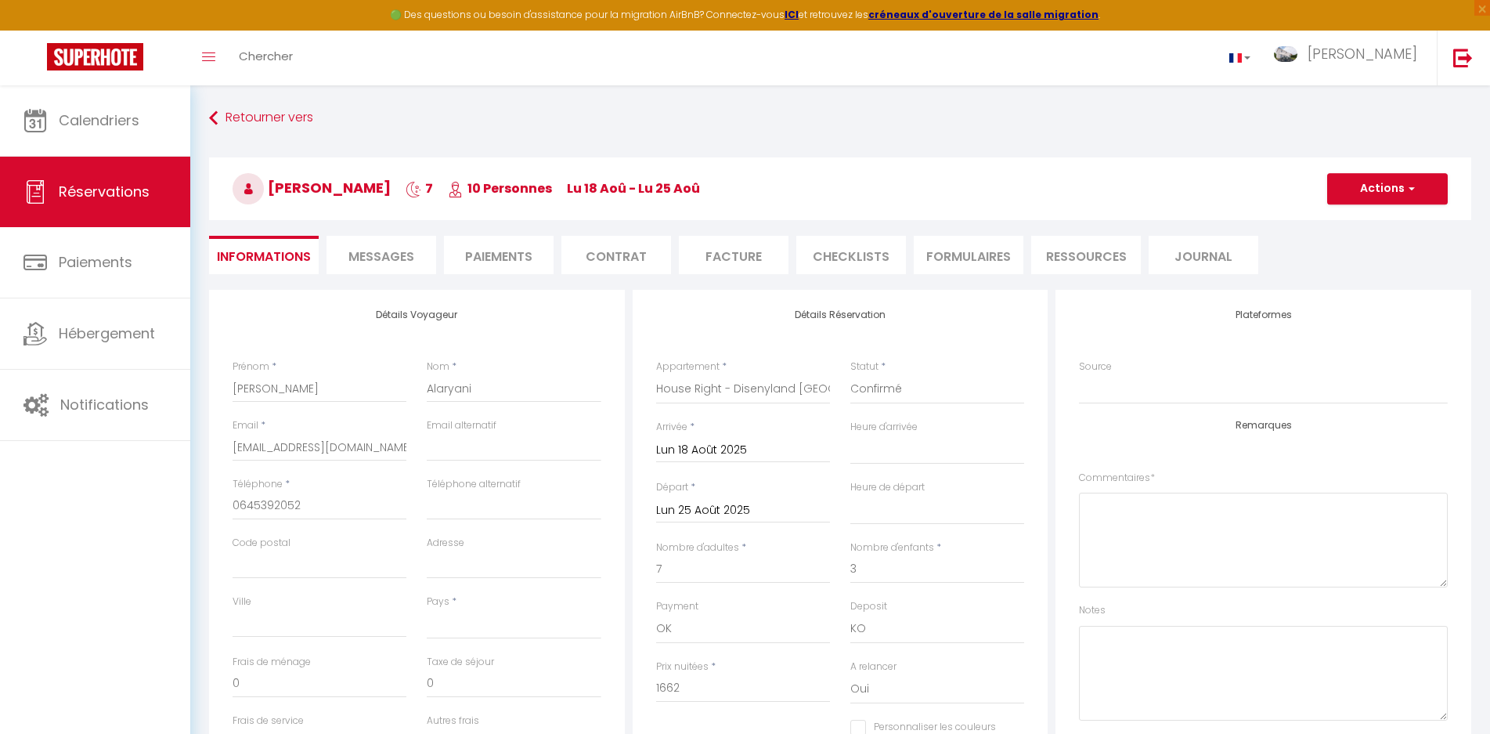
select select
checkbox input "false"
